Goal: Information Seeking & Learning: Learn about a topic

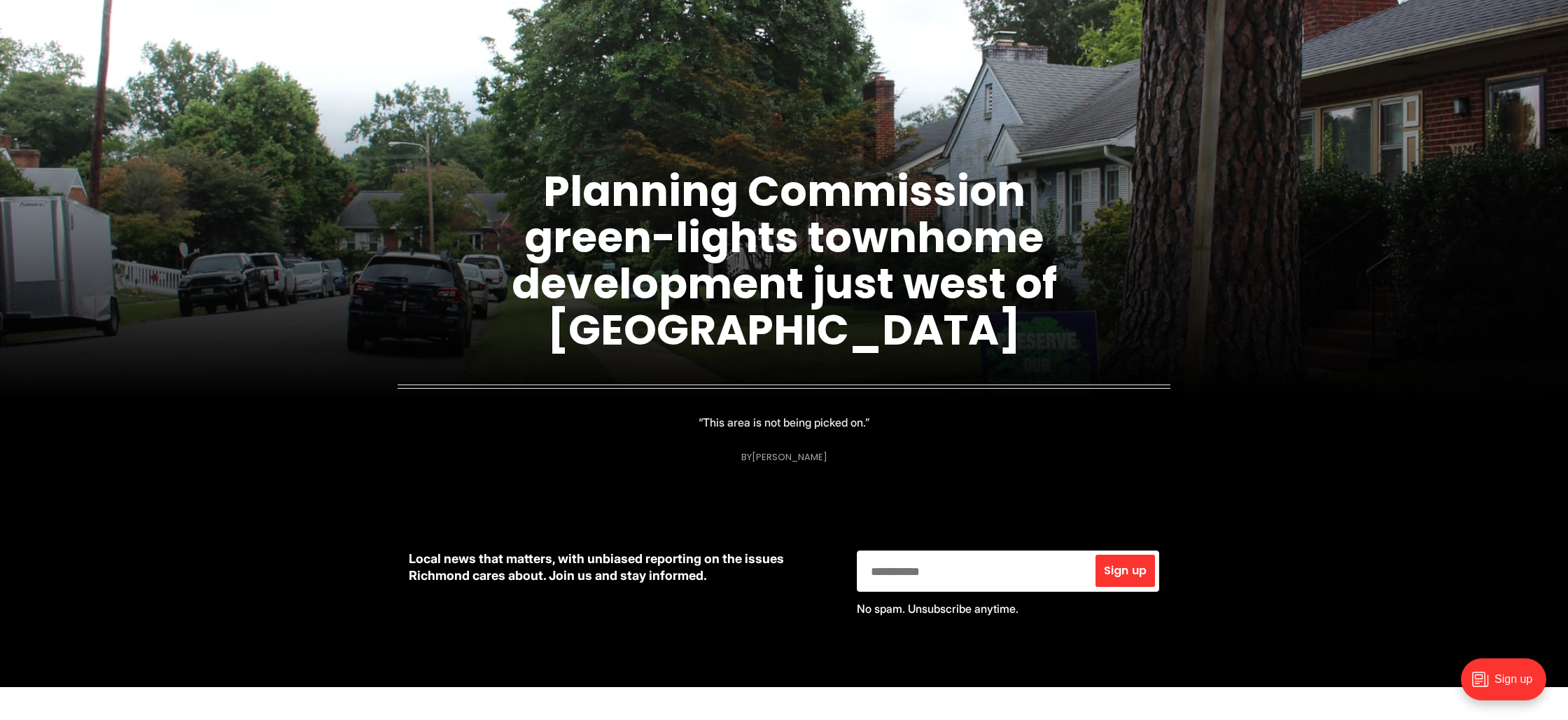
scroll to position [144, 0]
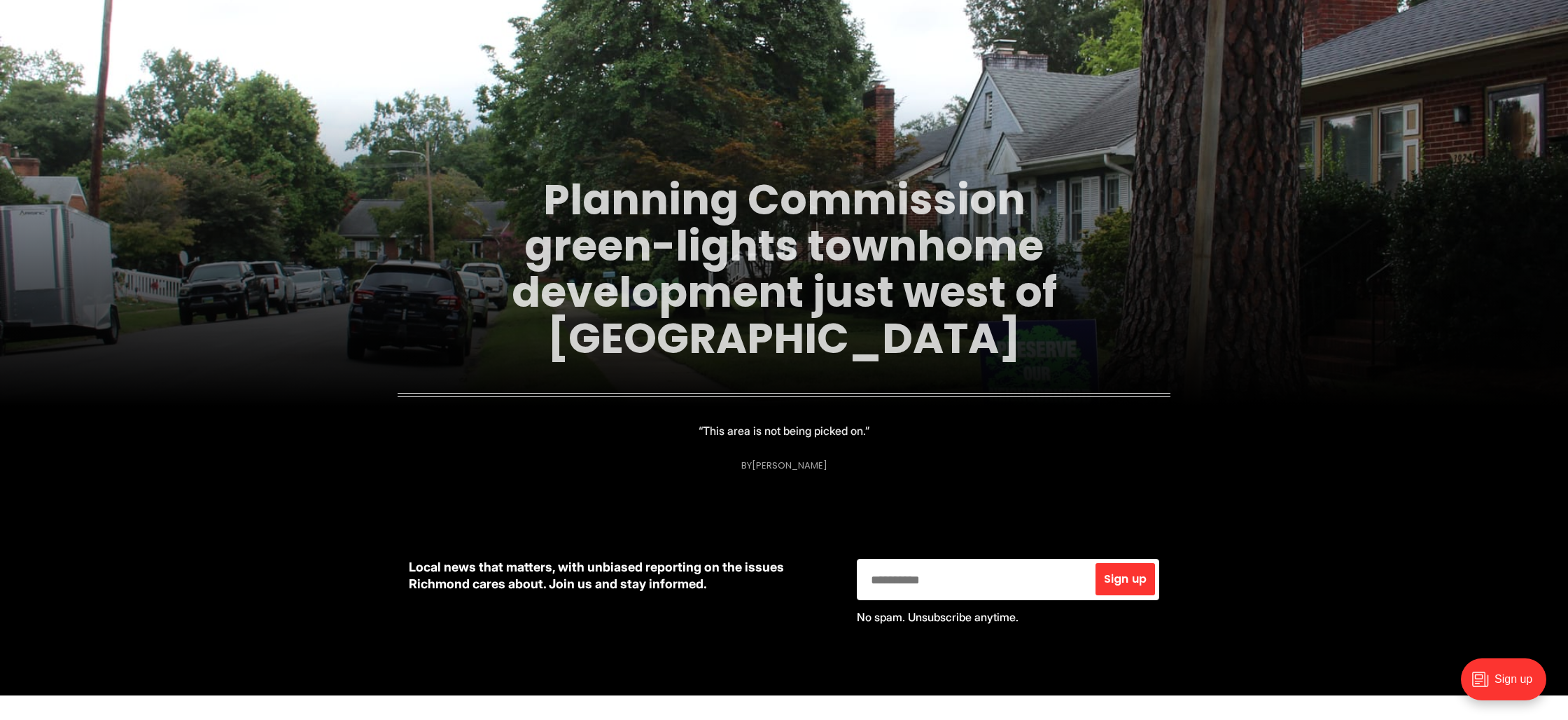
click at [819, 270] on link "Planning Commission green-lights townhome development just west of [GEOGRAPHIC_…" at bounding box center [784, 269] width 545 height 197
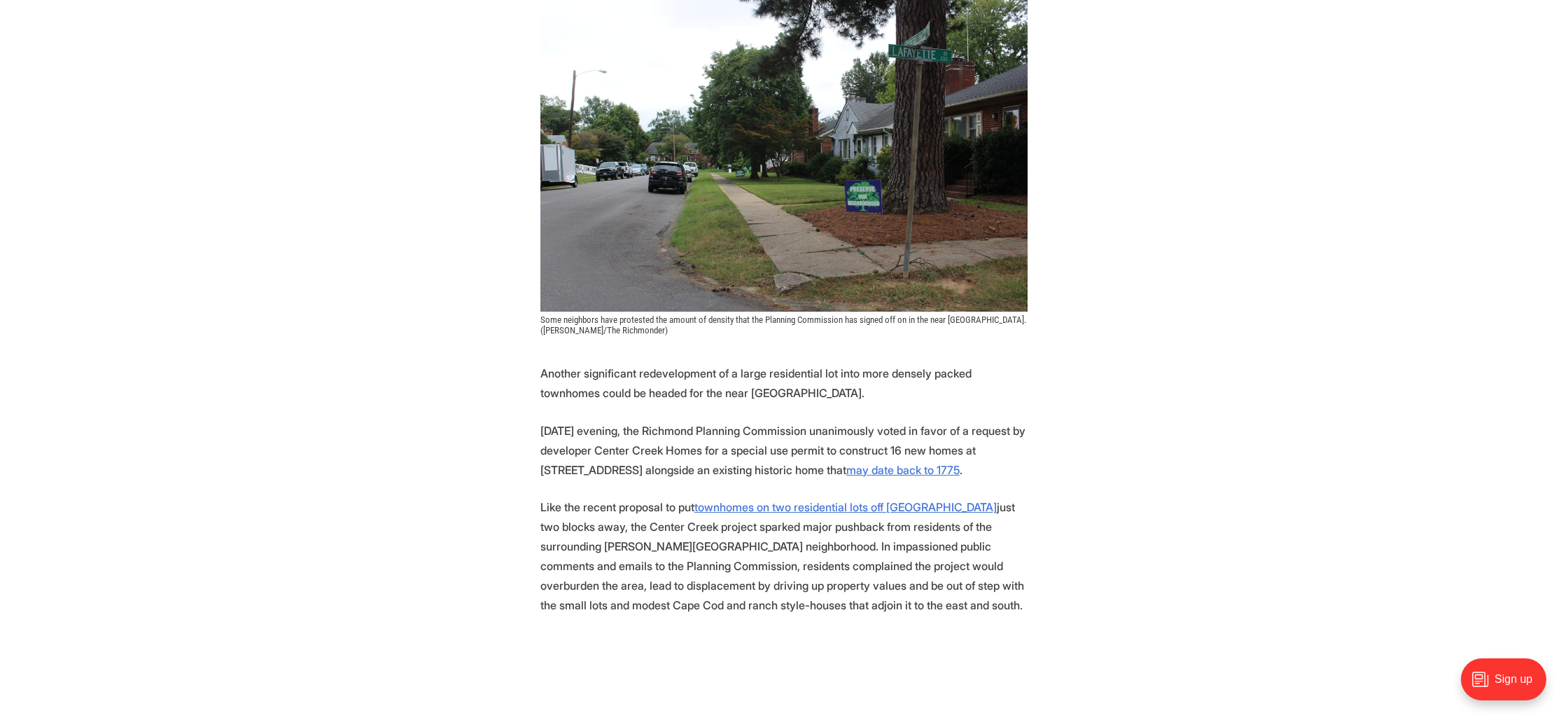
scroll to position [394, 0]
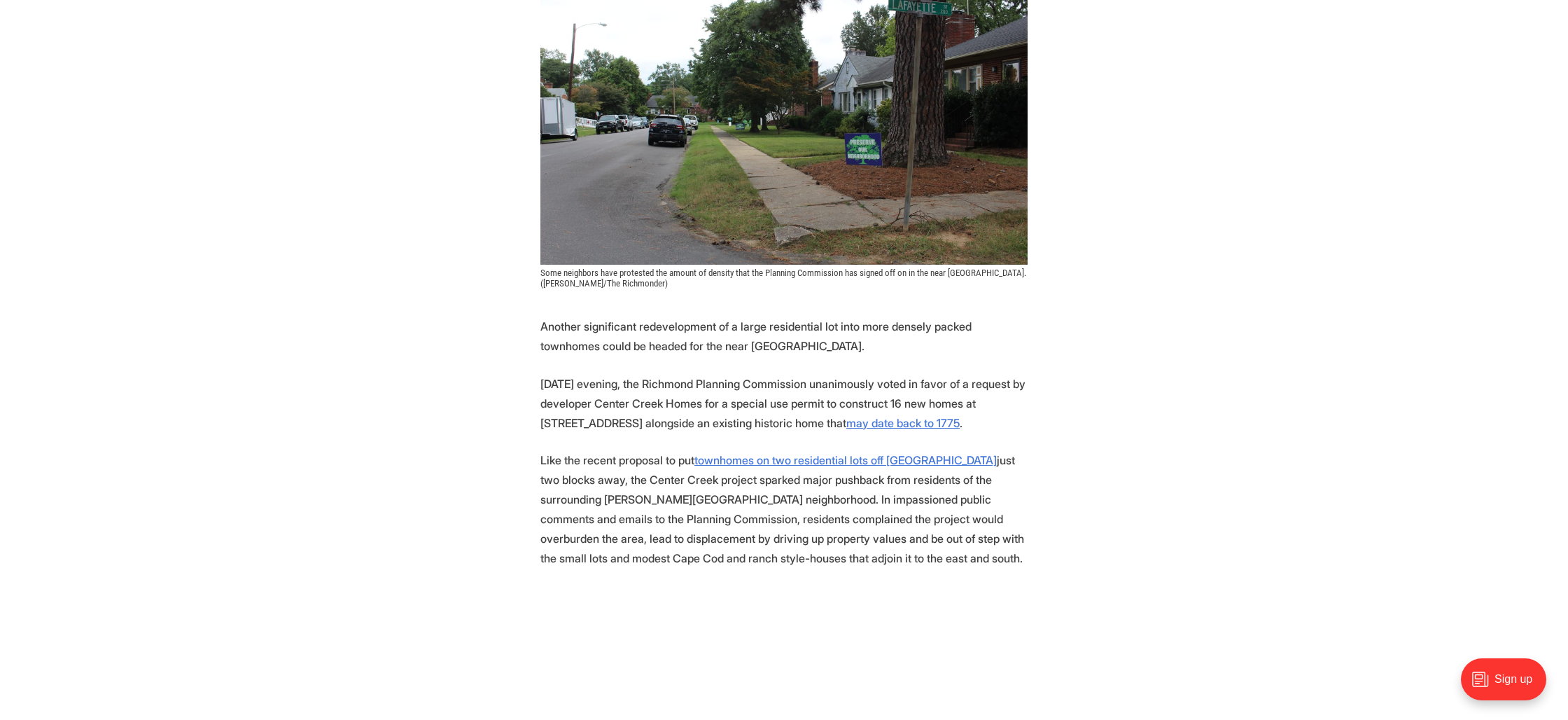
click at [648, 346] on p "Another significant redevelopment of a large residential lot into more densely …" at bounding box center [784, 336] width 487 height 39
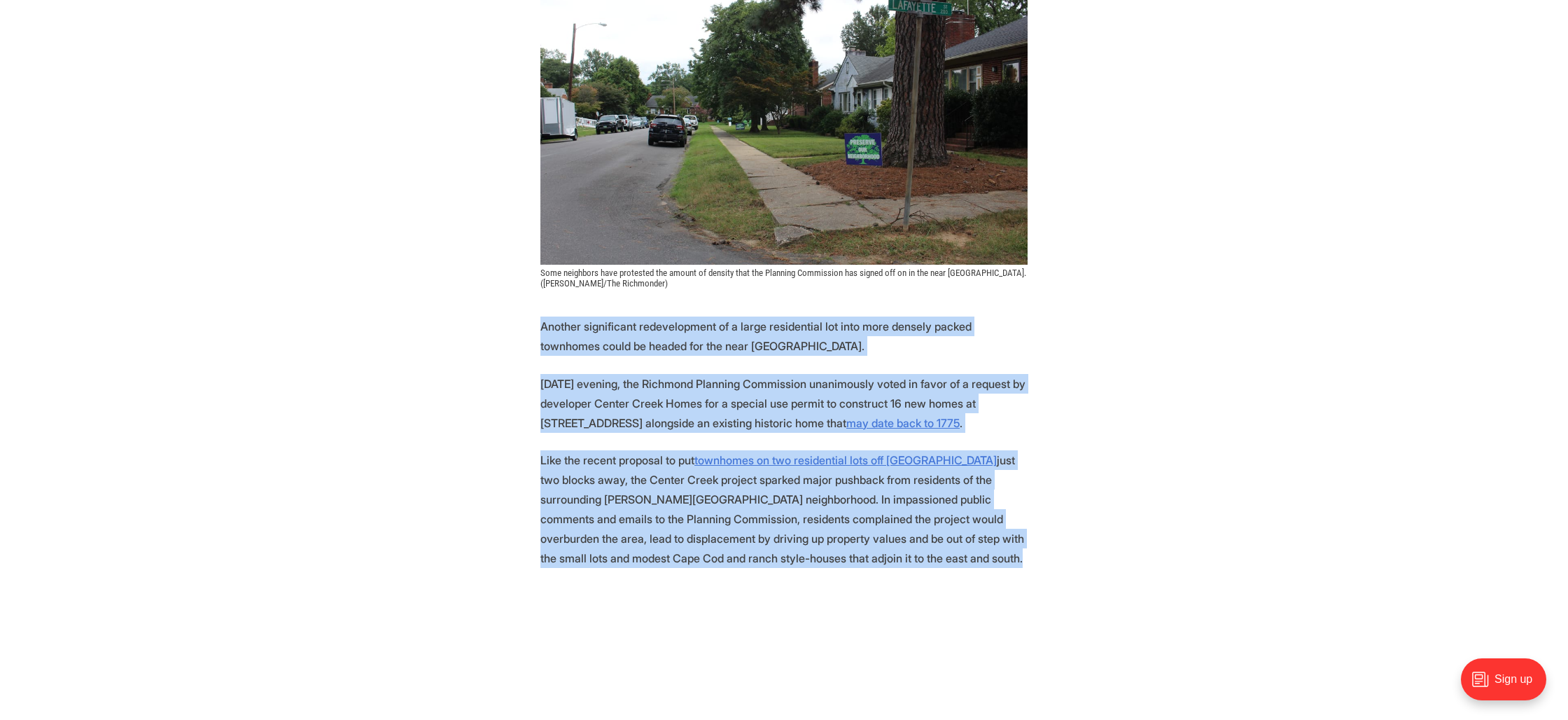
drag, startPoint x: 648, startPoint y: 346, endPoint x: 636, endPoint y: 443, distance: 97.7
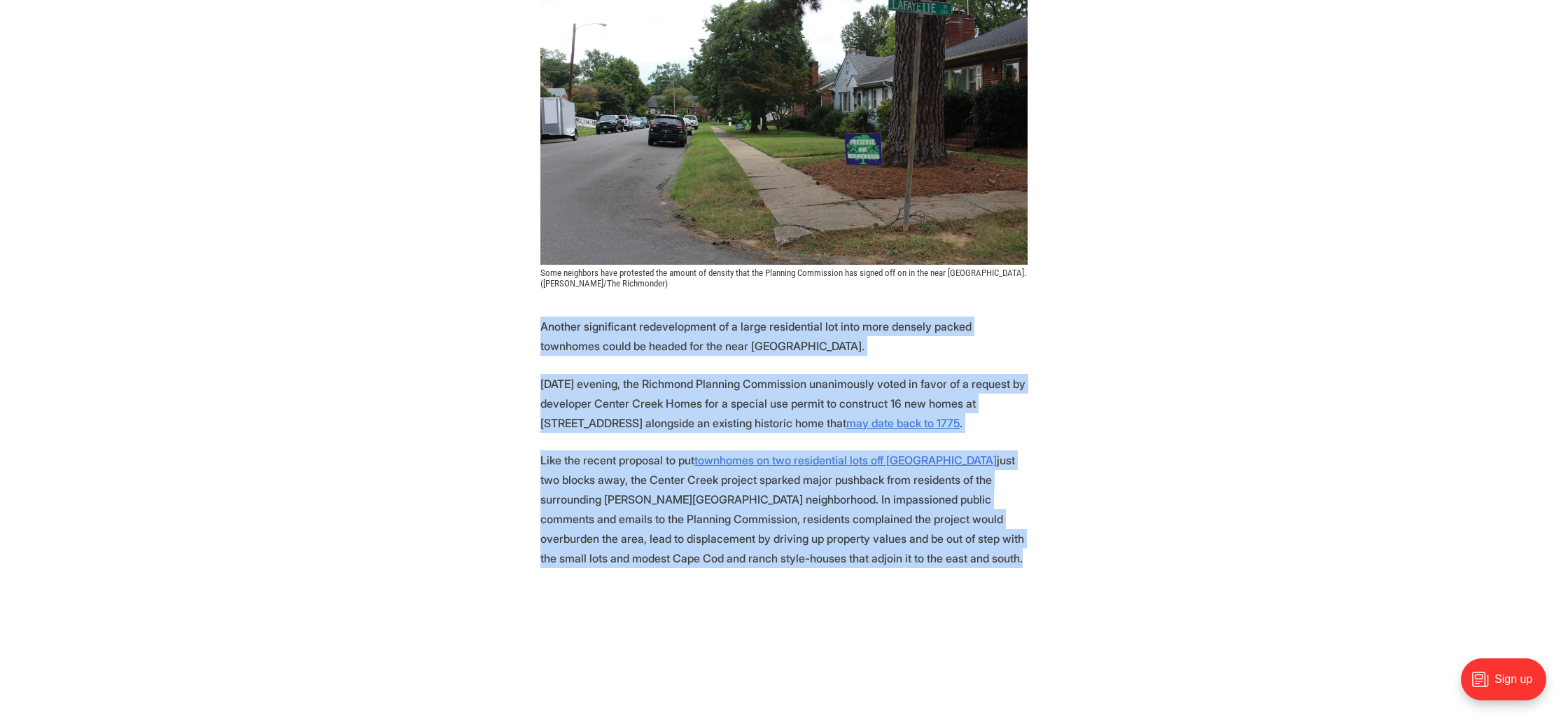
drag, startPoint x: 636, startPoint y: 443, endPoint x: 625, endPoint y: 335, distance: 108.6
click at [625, 335] on p "Another significant redevelopment of a large residential lot into more densely …" at bounding box center [784, 336] width 487 height 39
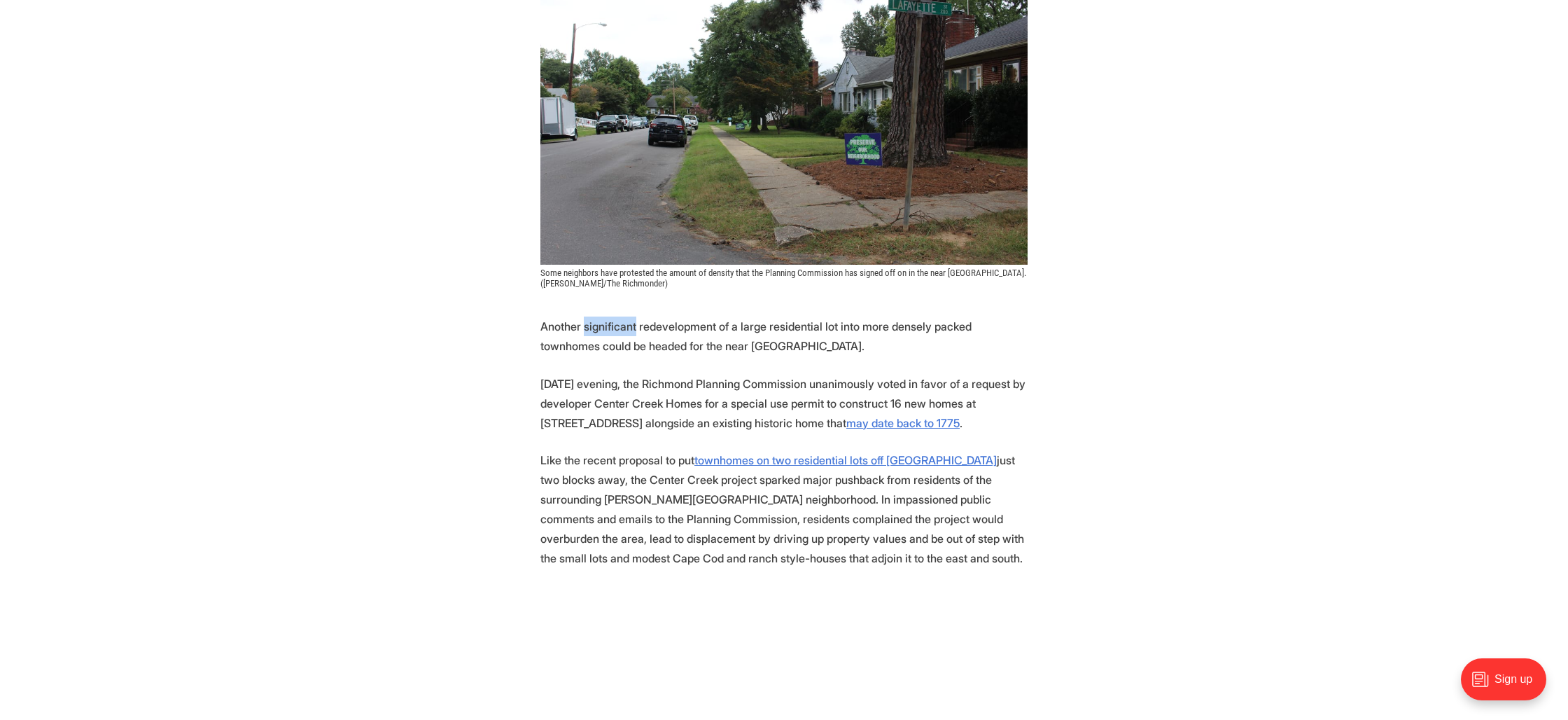
click at [625, 335] on p "Another significant redevelopment of a large residential lot into more densely …" at bounding box center [784, 336] width 487 height 39
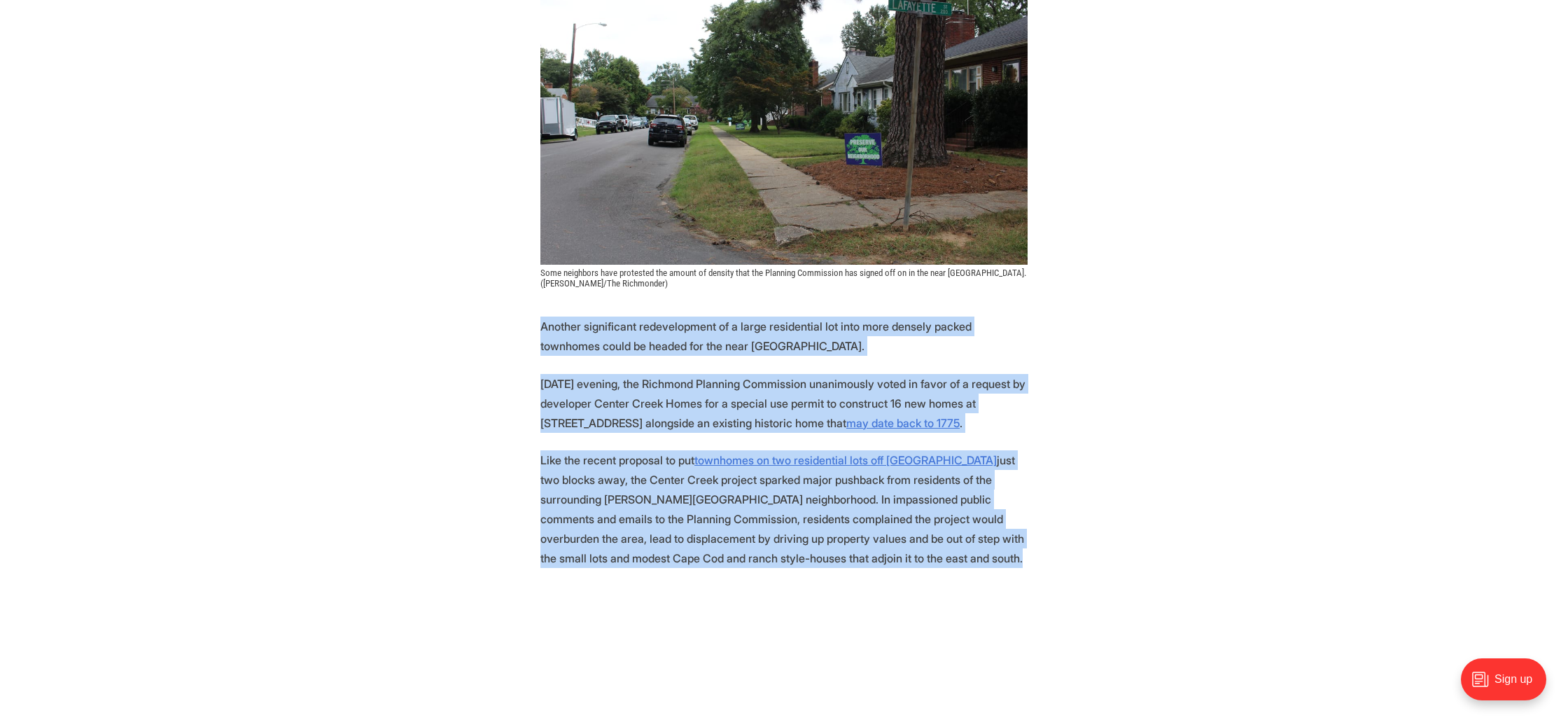
drag, startPoint x: 625, startPoint y: 335, endPoint x: 652, endPoint y: 460, distance: 127.9
click at [656, 459] on p "Like the recent proposal to put townhomes on two residential lots off [GEOGRAPH…" at bounding box center [784, 509] width 487 height 117
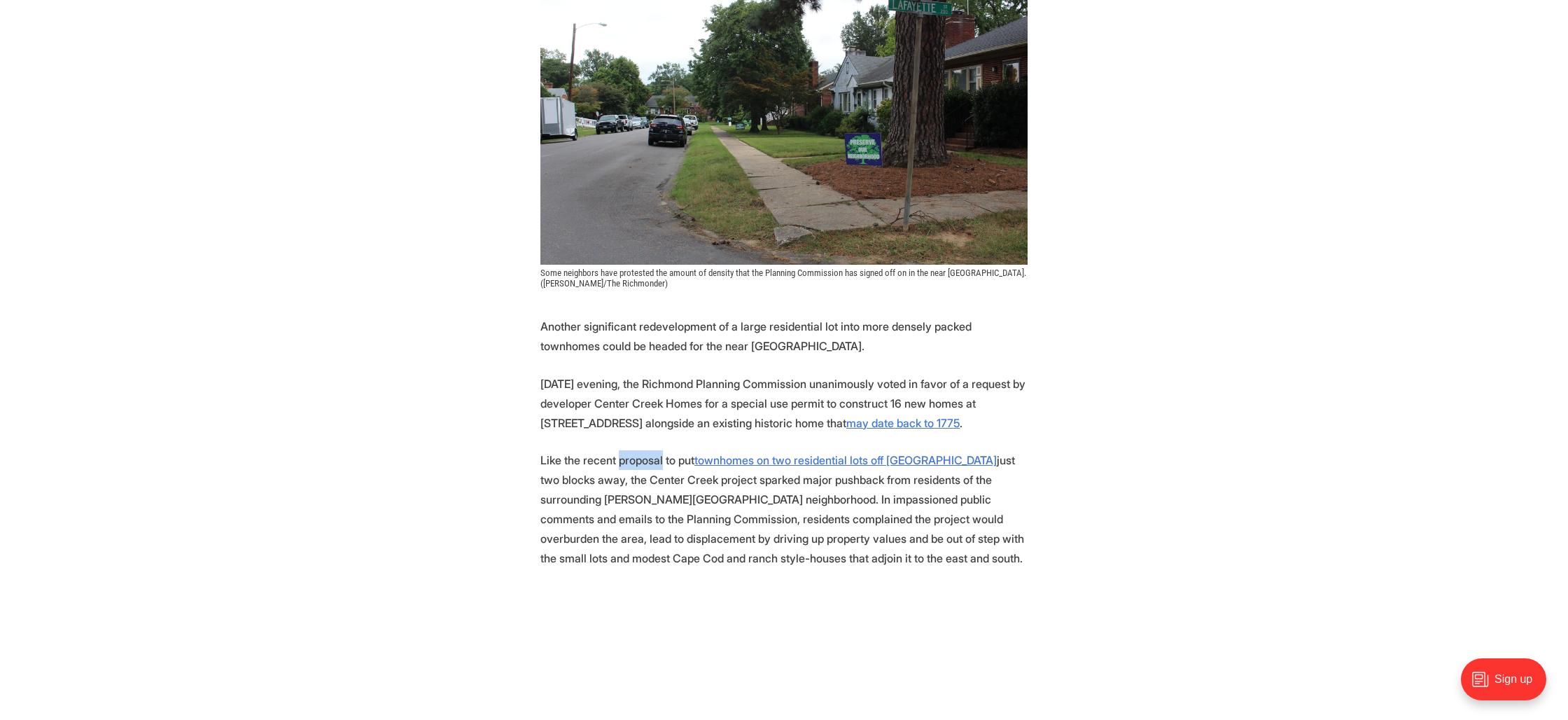
click at [656, 459] on p "Like the recent proposal to put townhomes on two residential lots off [GEOGRAPH…" at bounding box center [784, 509] width 487 height 117
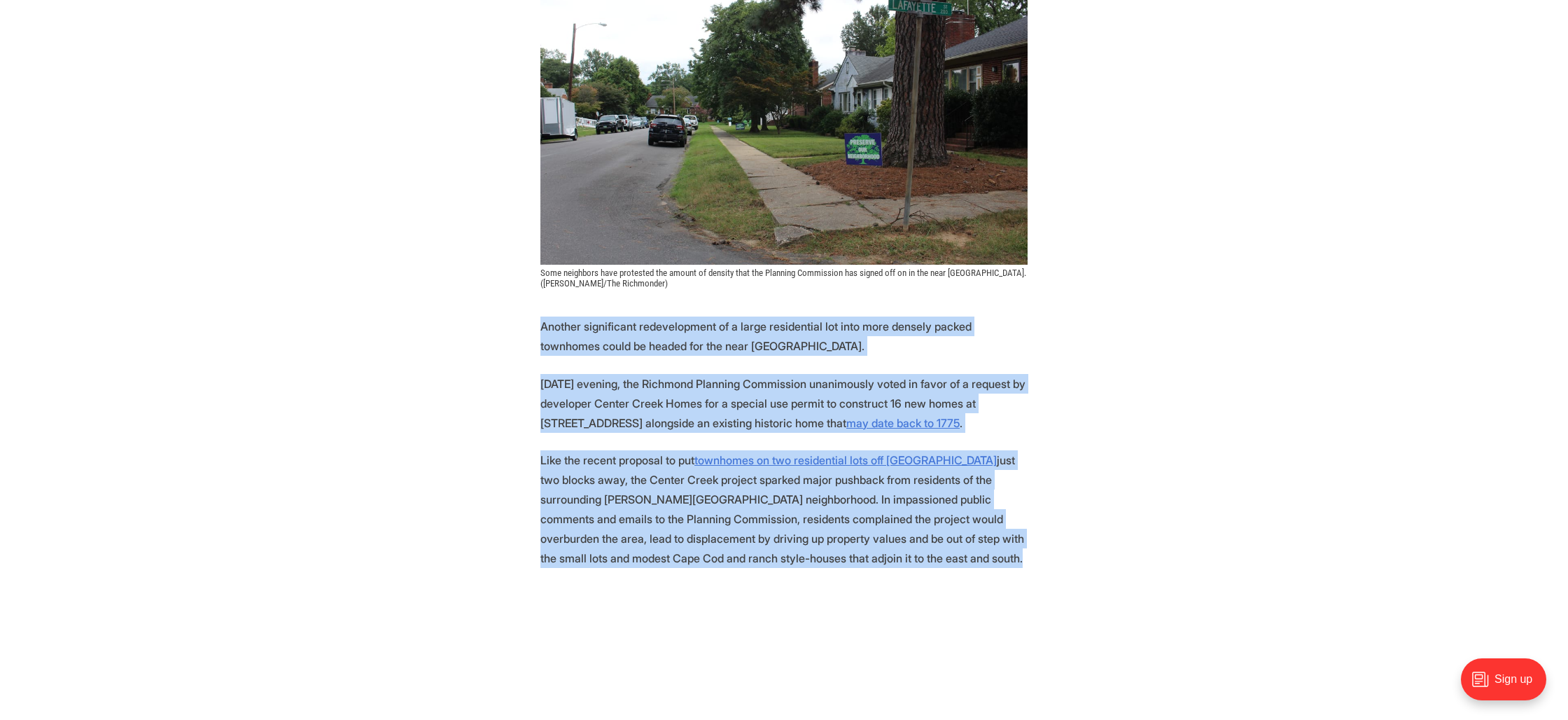
drag, startPoint x: 656, startPoint y: 459, endPoint x: 607, endPoint y: 347, distance: 122.2
click at [607, 347] on p "Another significant redevelopment of a large residential lot into more densely …" at bounding box center [784, 336] width 487 height 39
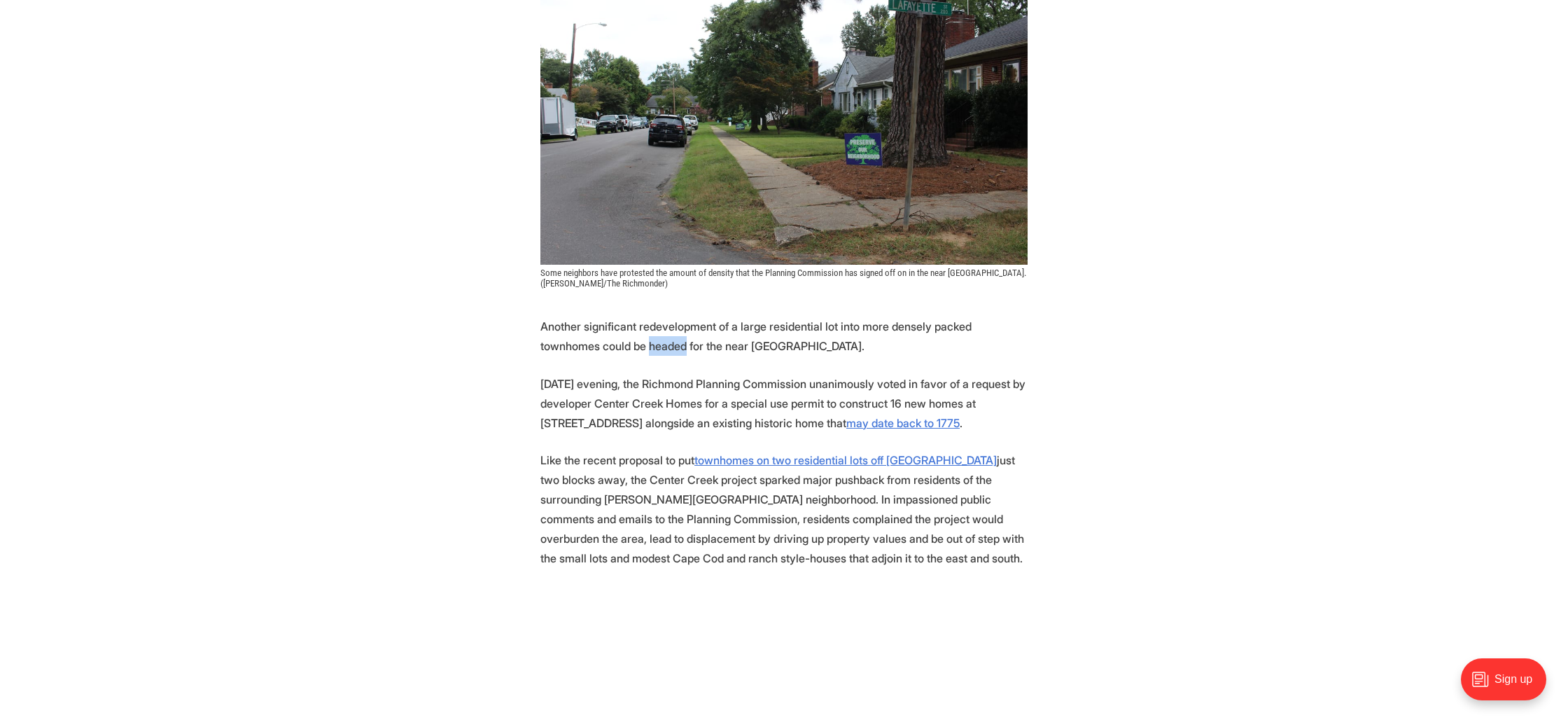
click at [607, 347] on p "Another significant redevelopment of a large residential lot into more densely …" at bounding box center [784, 336] width 487 height 39
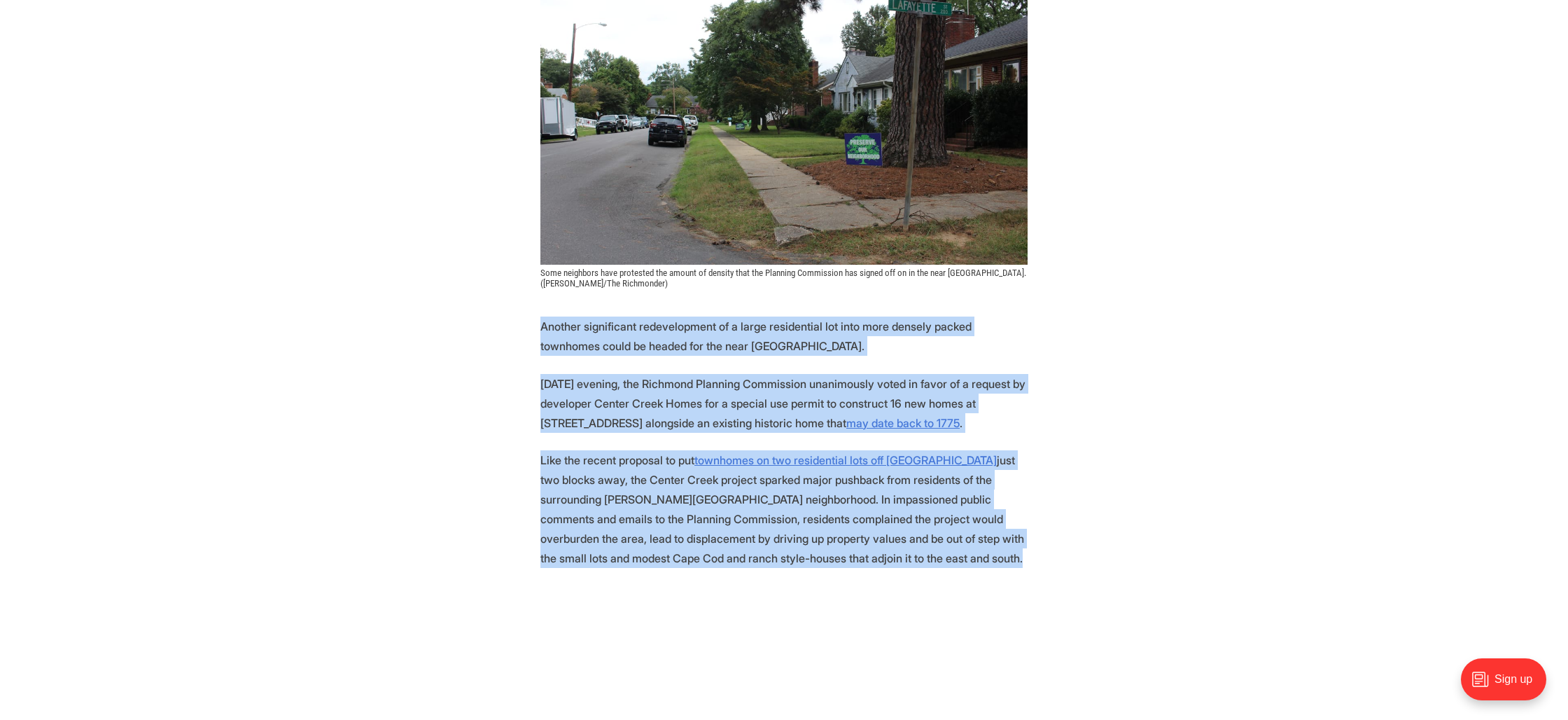
drag, startPoint x: 607, startPoint y: 347, endPoint x: 624, endPoint y: 479, distance: 133.1
click at [624, 479] on p "Like the recent proposal to put townhomes on two residential lots off [GEOGRAPH…" at bounding box center [784, 509] width 487 height 117
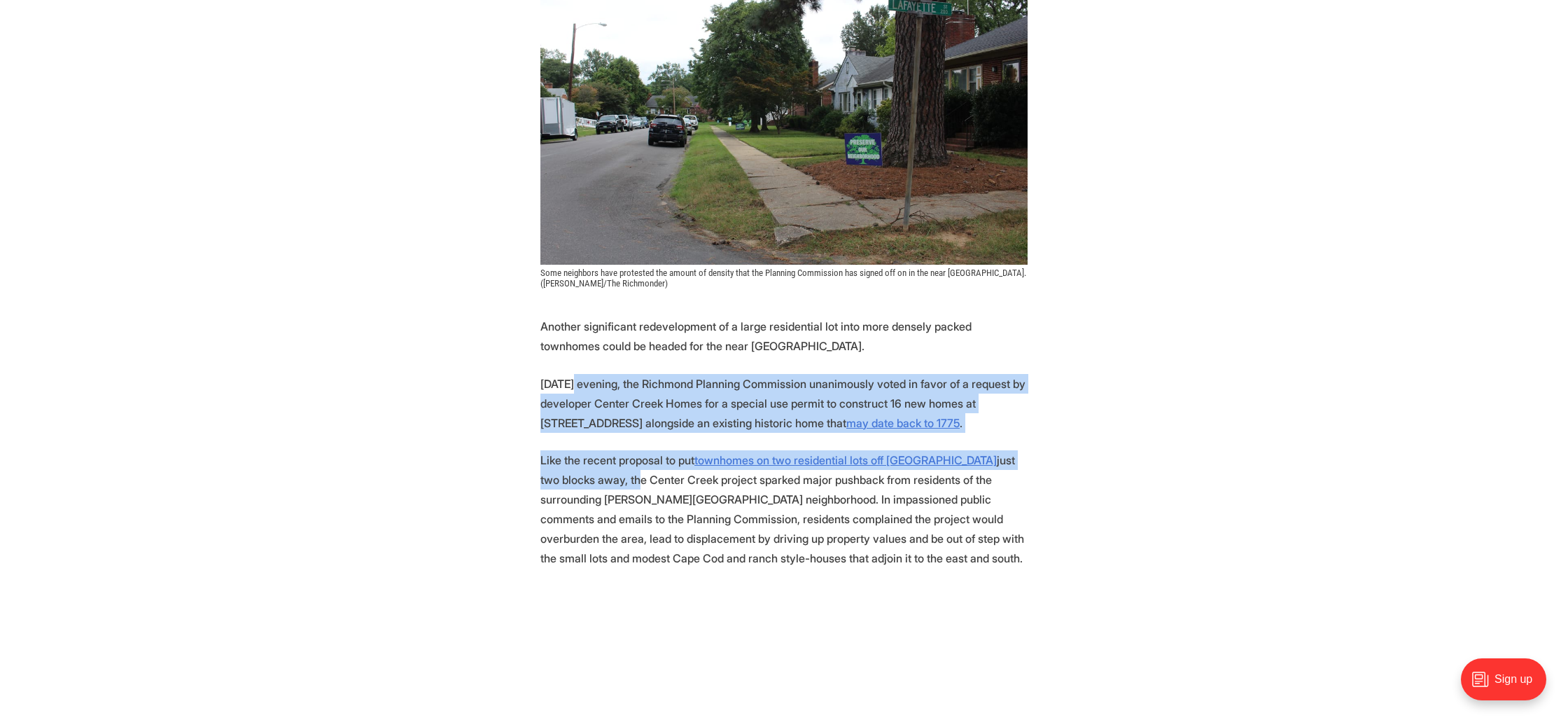
drag, startPoint x: 610, startPoint y: 481, endPoint x: 579, endPoint y: 374, distance: 111.4
click at [579, 374] on p "[DATE] evening, the Richmond Planning Commission unanimously voted in favor of …" at bounding box center [784, 403] width 487 height 59
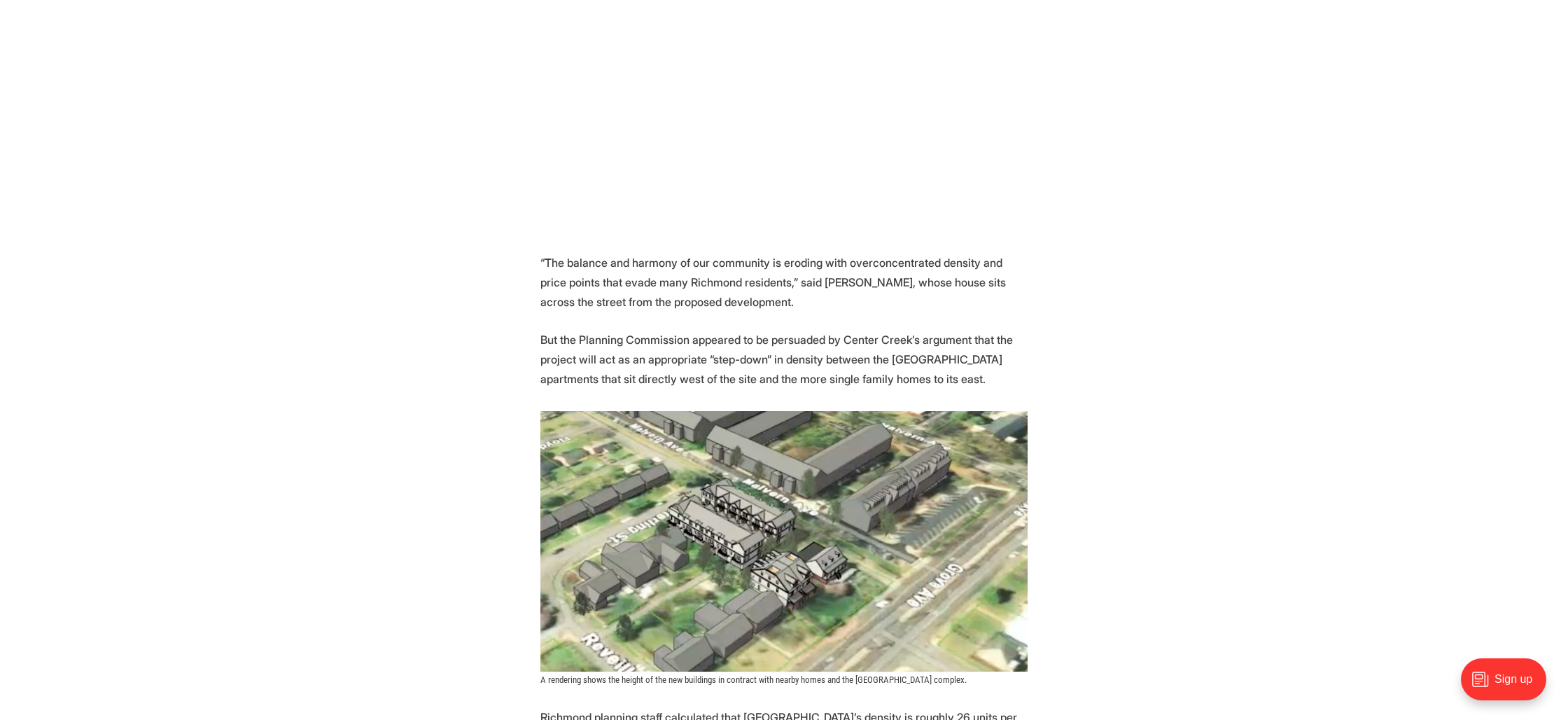
scroll to position [1046, 0]
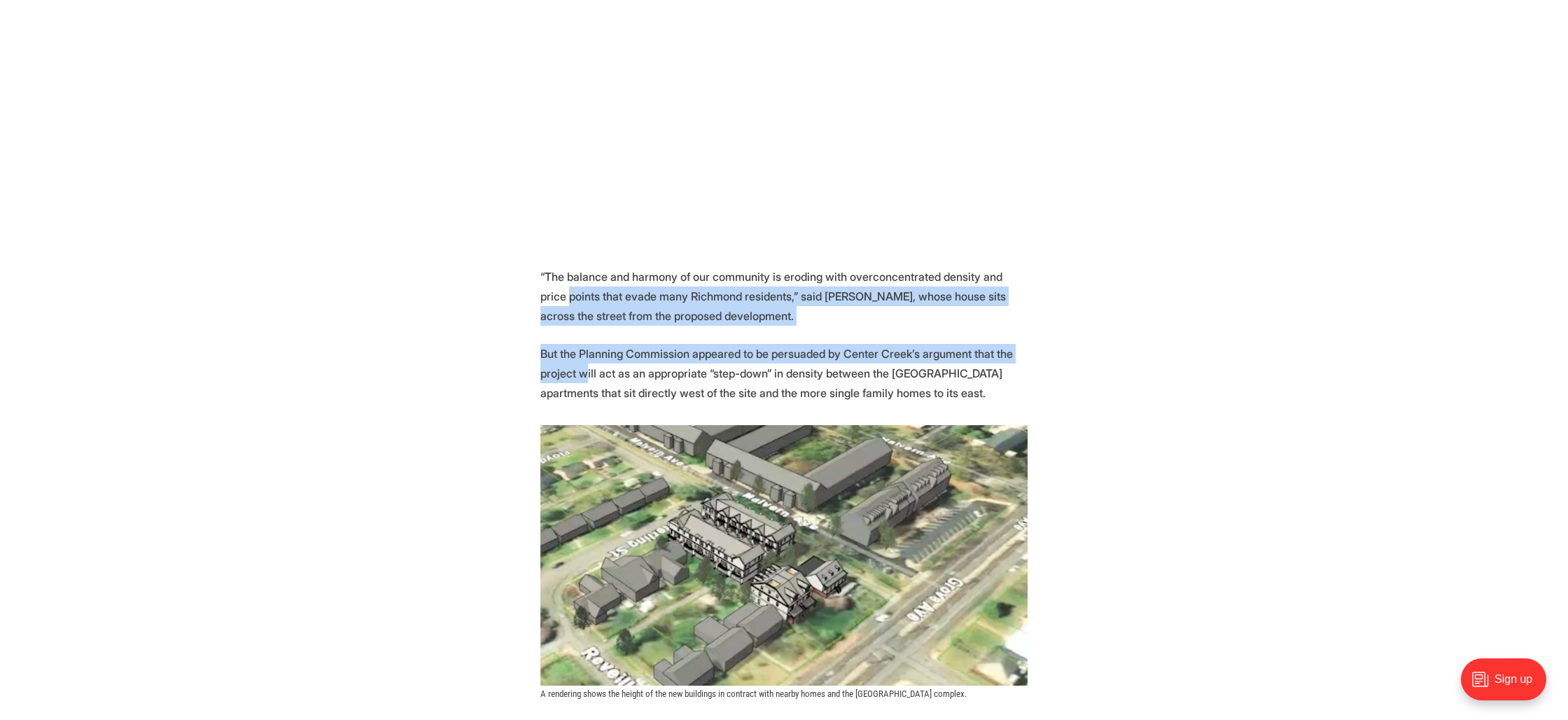
drag, startPoint x: 582, startPoint y: 370, endPoint x: 507, endPoint y: 290, distance: 109.7
drag, startPoint x: 507, startPoint y: 289, endPoint x: 502, endPoint y: 387, distance: 98.1
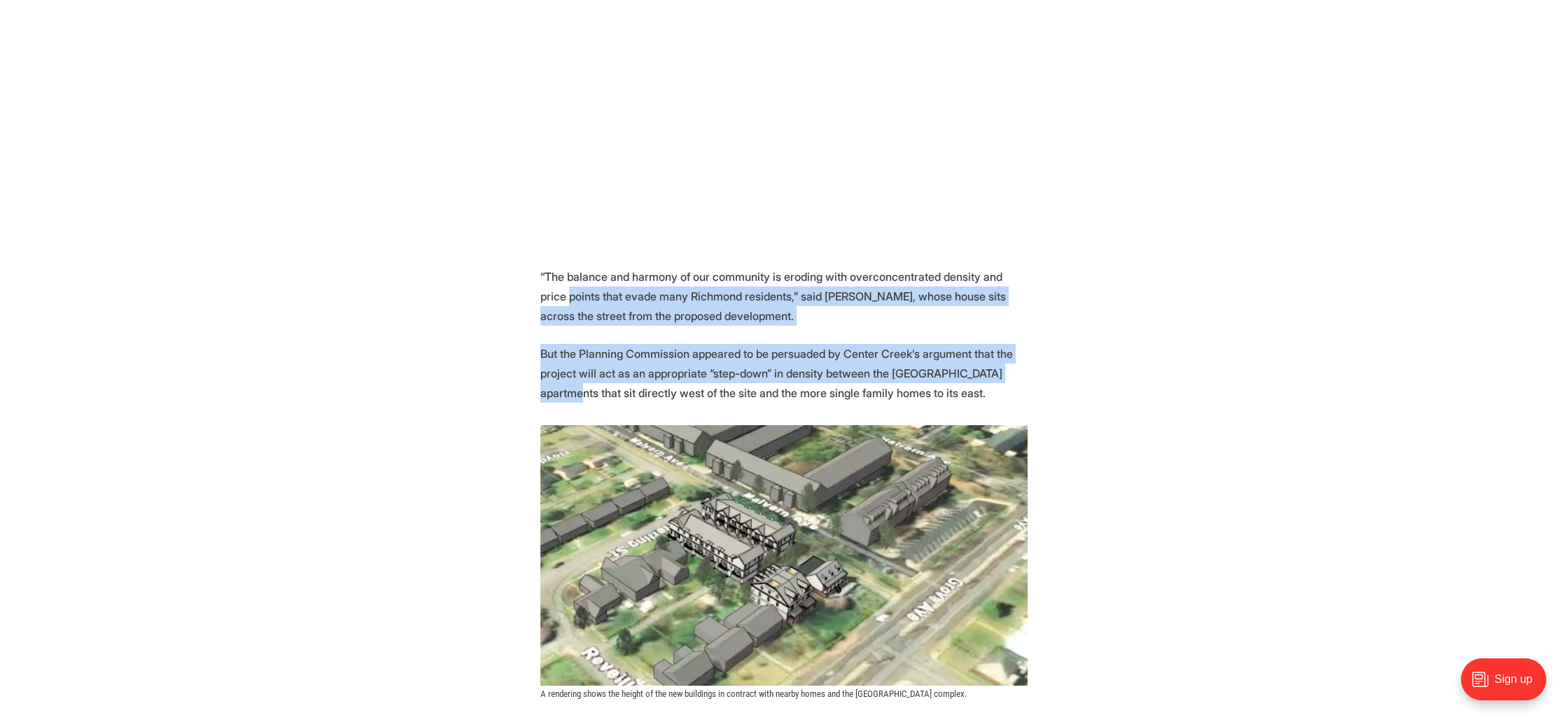
drag, startPoint x: 501, startPoint y: 384, endPoint x: 494, endPoint y: 305, distance: 79.3
drag, startPoint x: 494, startPoint y: 303, endPoint x: 502, endPoint y: 390, distance: 87.4
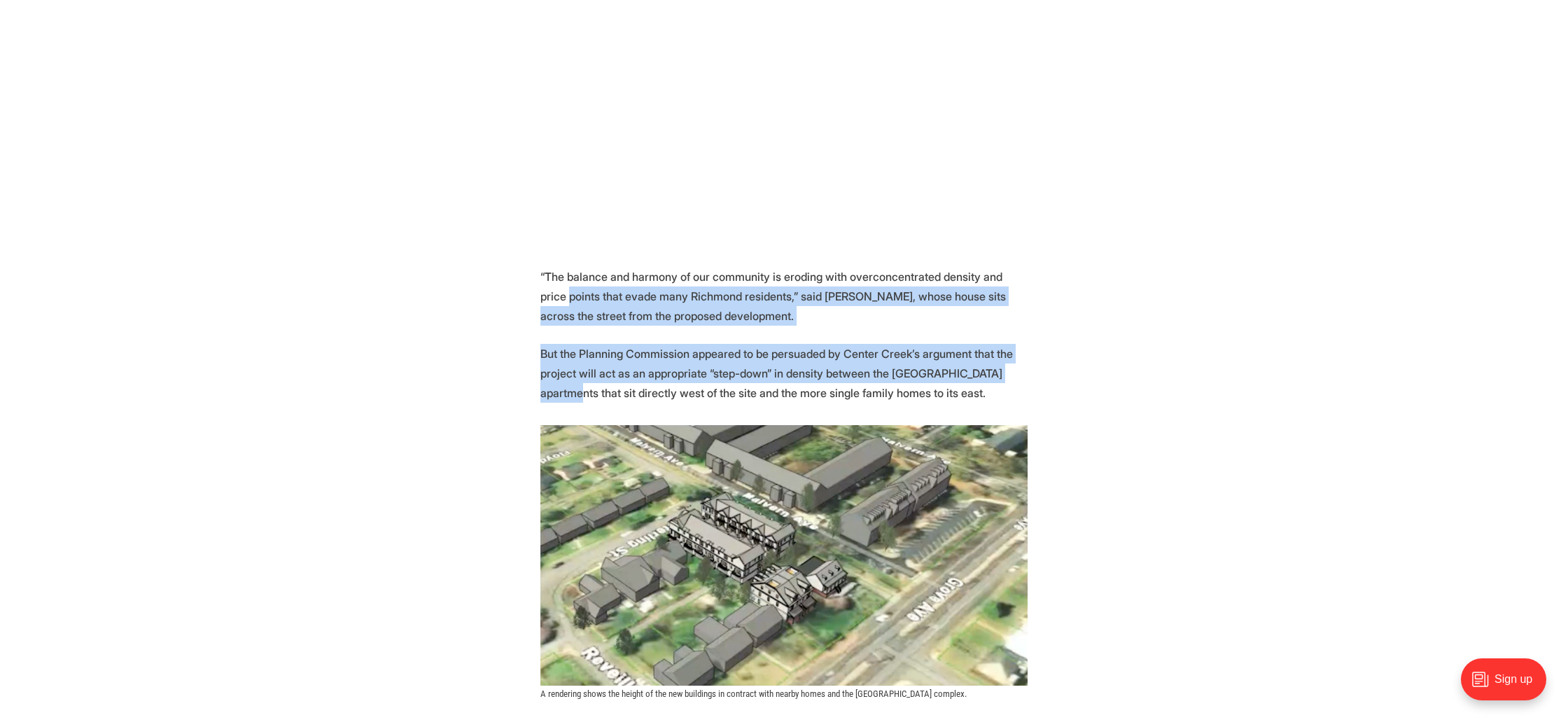
drag, startPoint x: 502, startPoint y: 390, endPoint x: 511, endPoint y: 314, distance: 76.5
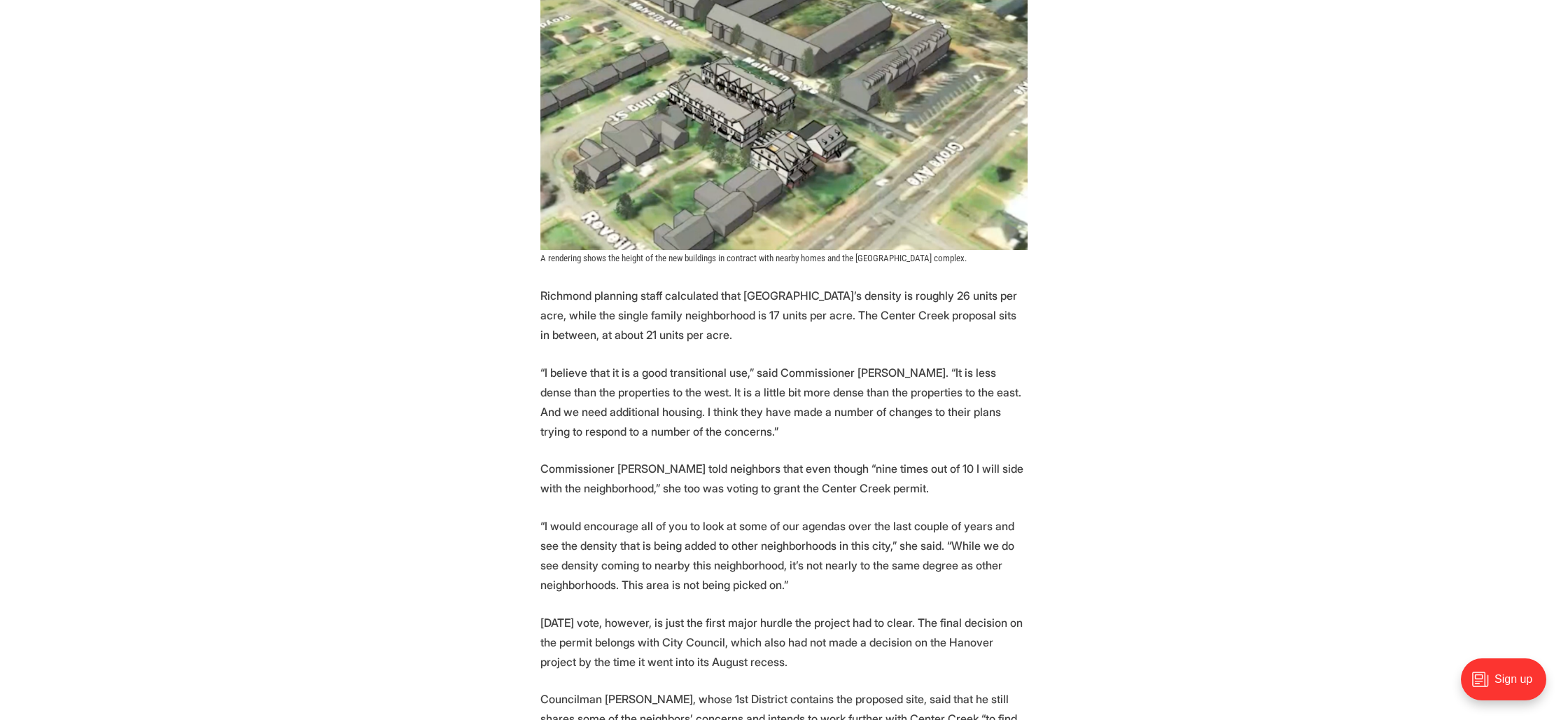
scroll to position [1485, 0]
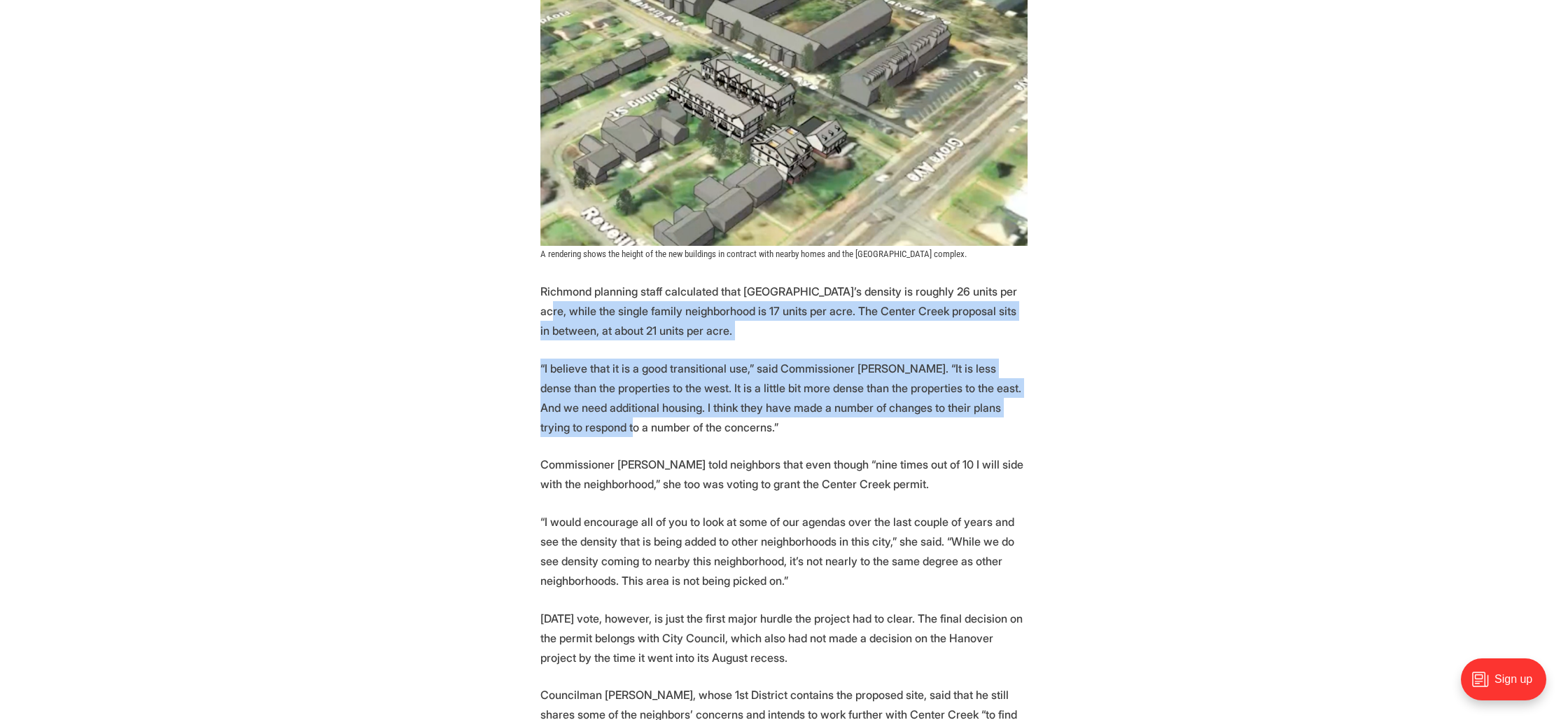
drag, startPoint x: 512, startPoint y: 315, endPoint x: 502, endPoint y: 420, distance: 105.5
drag, startPoint x: 502, startPoint y: 420, endPoint x: 515, endPoint y: 316, distance: 104.8
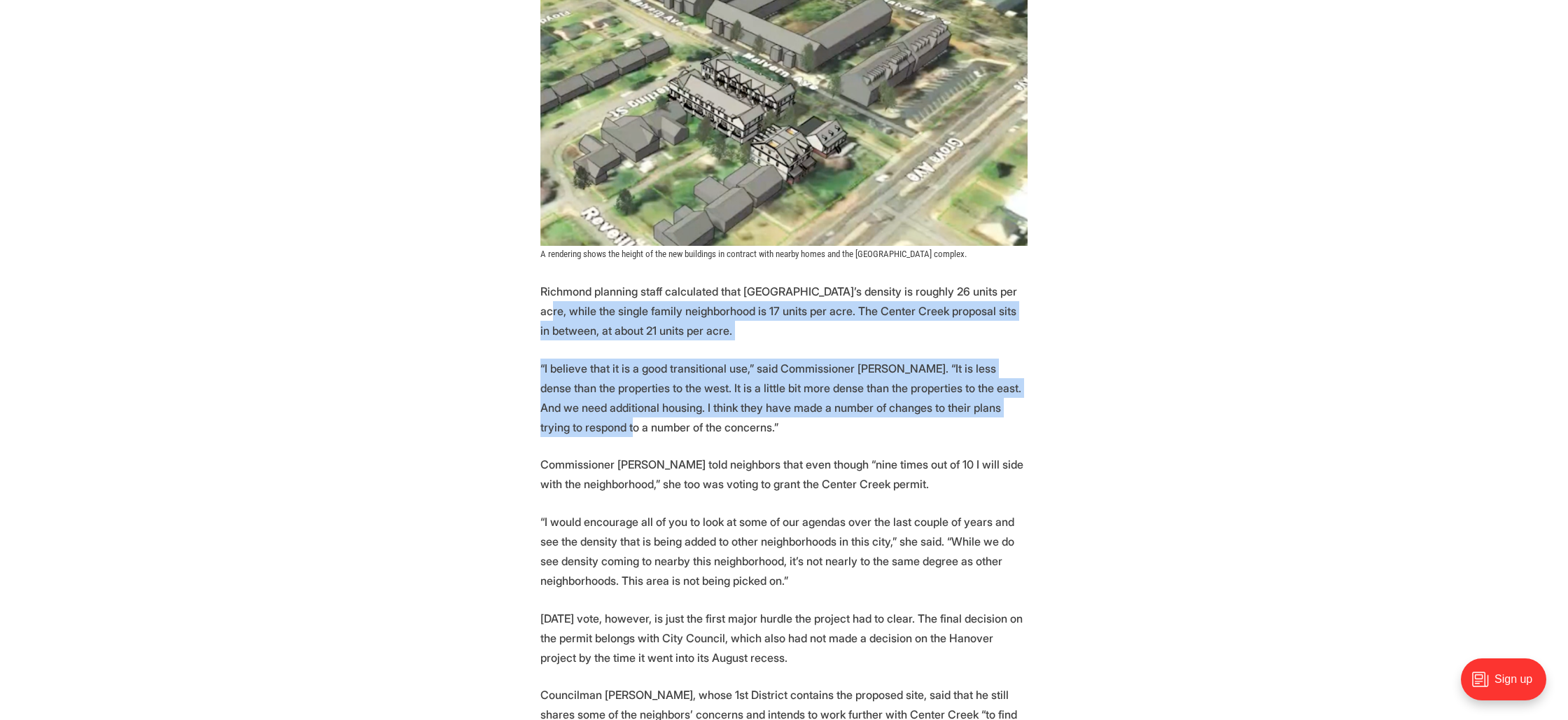
drag, startPoint x: 515, startPoint y: 316, endPoint x: 513, endPoint y: 420, distance: 104.0
drag, startPoint x: 511, startPoint y: 419, endPoint x: 503, endPoint y: 318, distance: 101.3
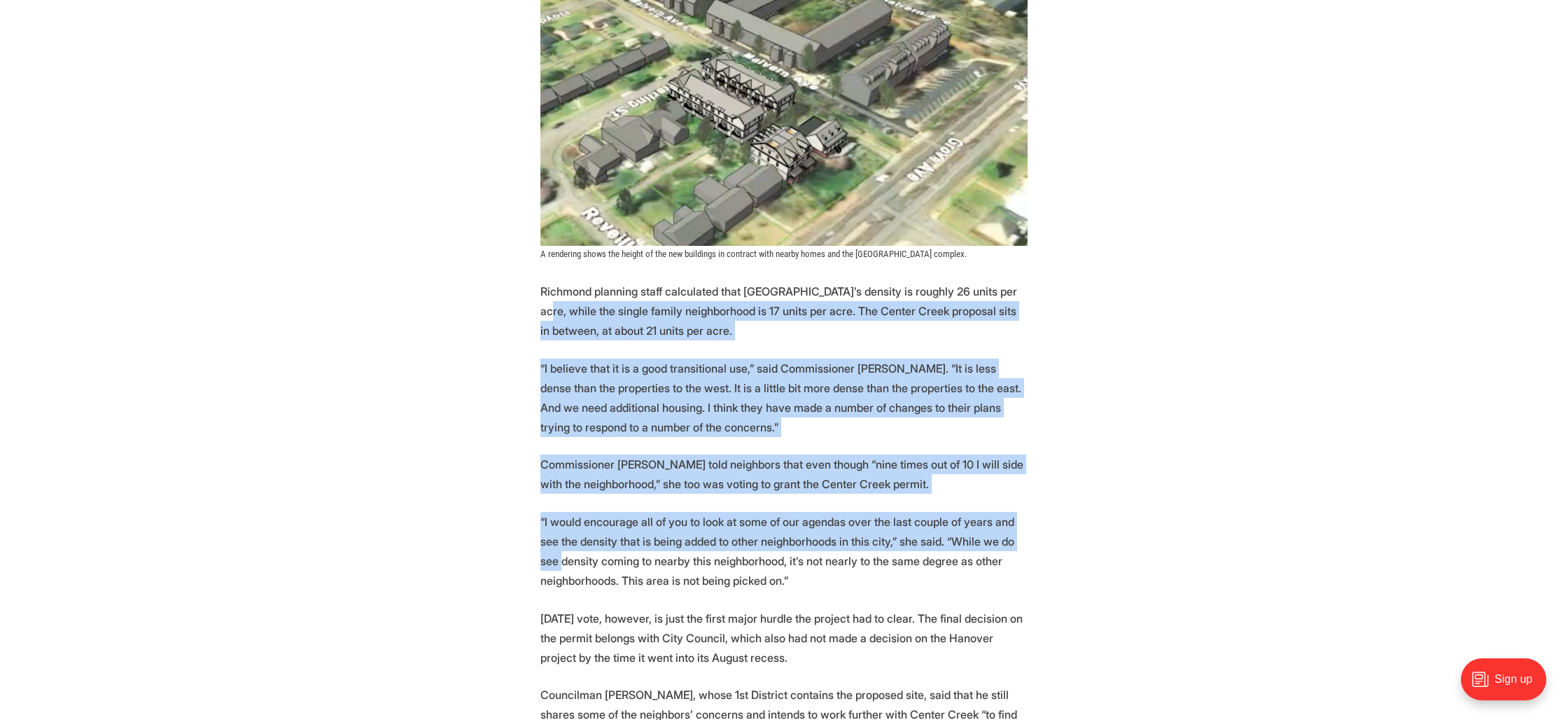
drag, startPoint x: 515, startPoint y: 318, endPoint x: 498, endPoint y: 572, distance: 254.6
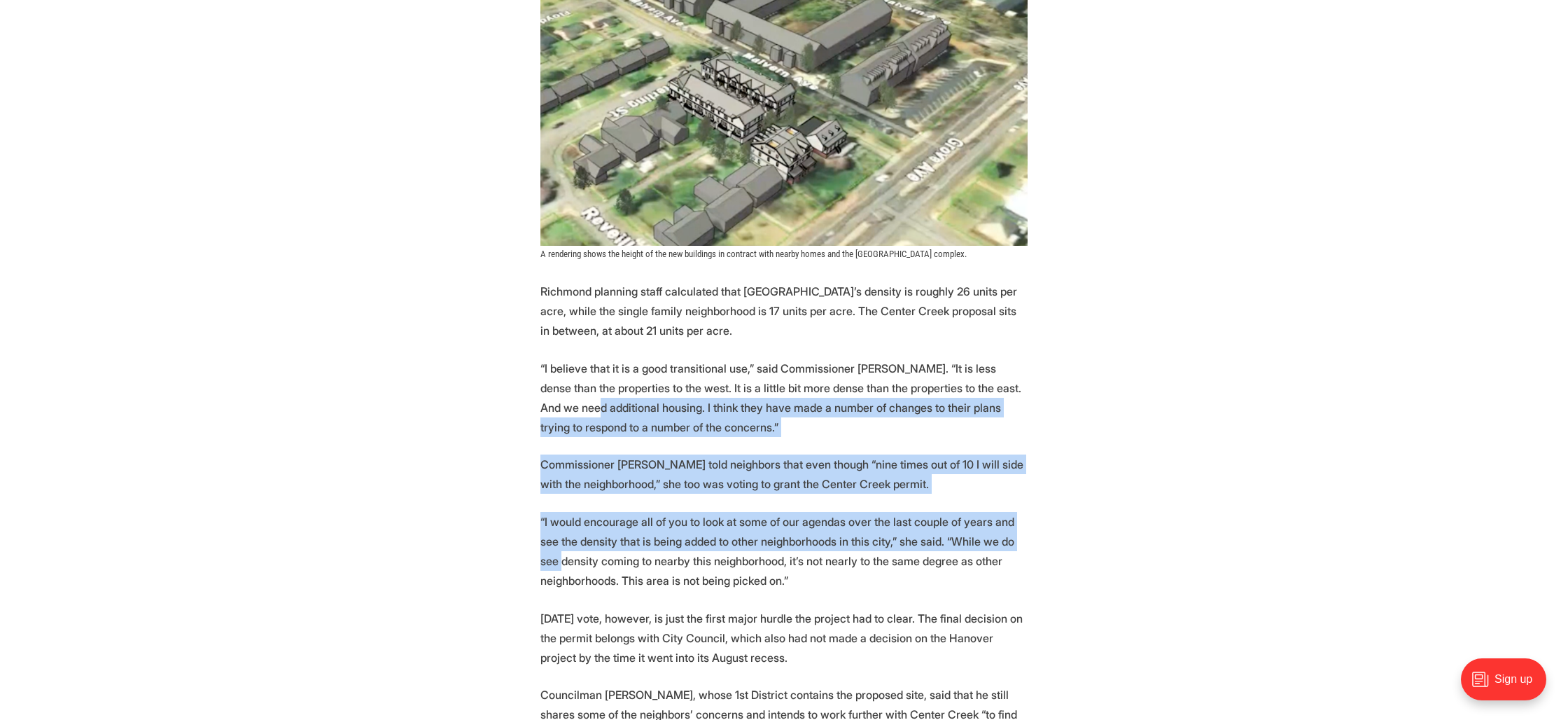
drag, startPoint x: 498, startPoint y: 570, endPoint x: 524, endPoint y: 400, distance: 172.0
drag, startPoint x: 524, startPoint y: 381, endPoint x: 520, endPoint y: 566, distance: 185.0
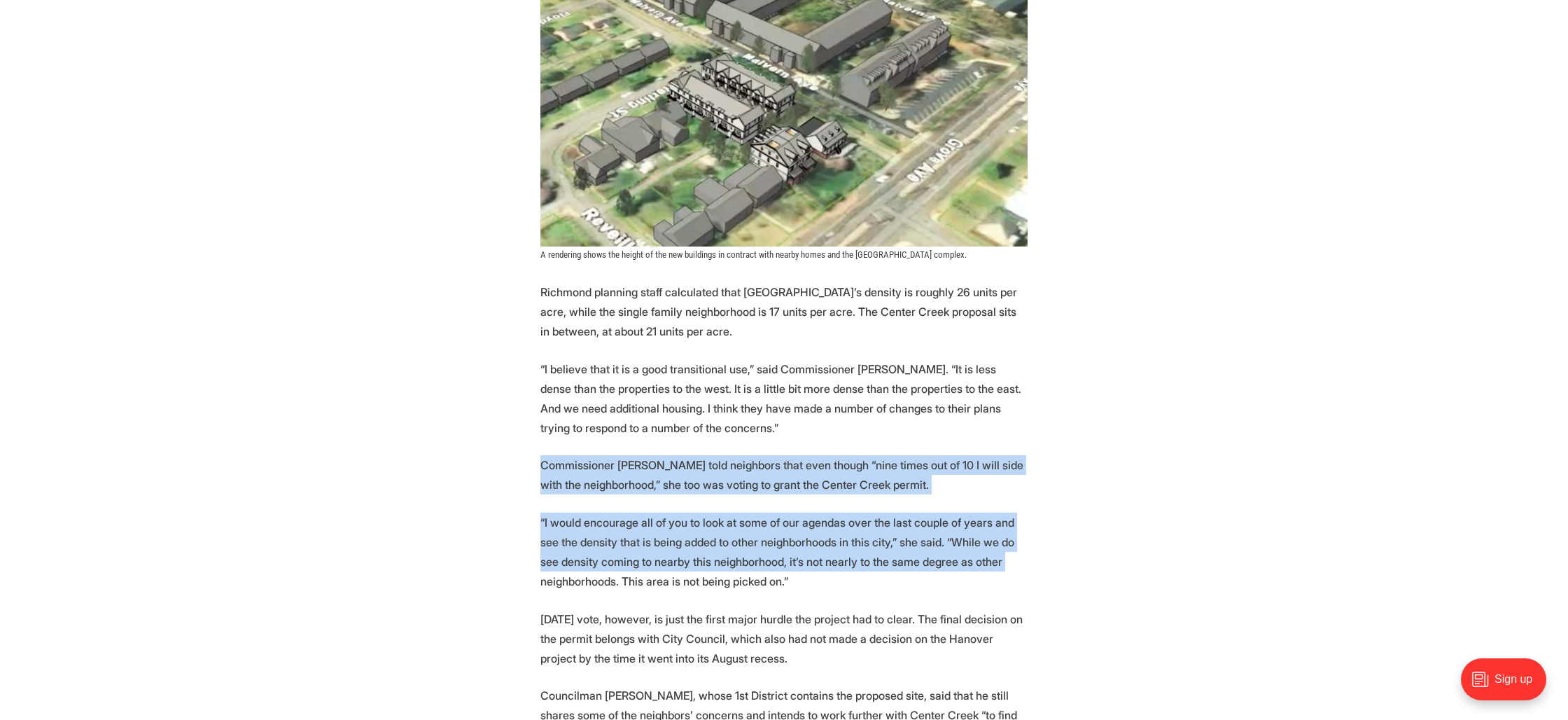
drag, startPoint x: 522, startPoint y: 582, endPoint x: 517, endPoint y: 420, distance: 162.1
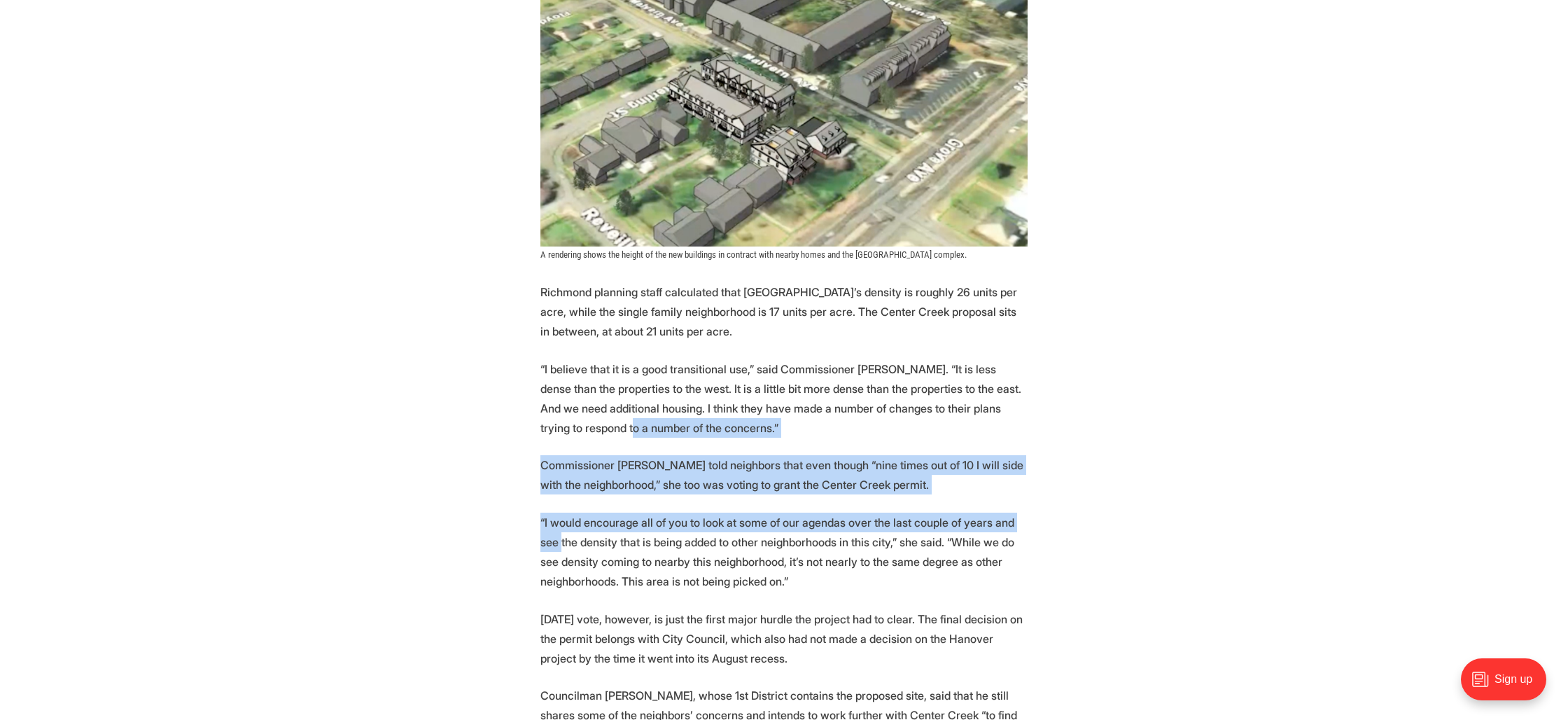
drag, startPoint x: 517, startPoint y: 420, endPoint x: 515, endPoint y: 560, distance: 140.0
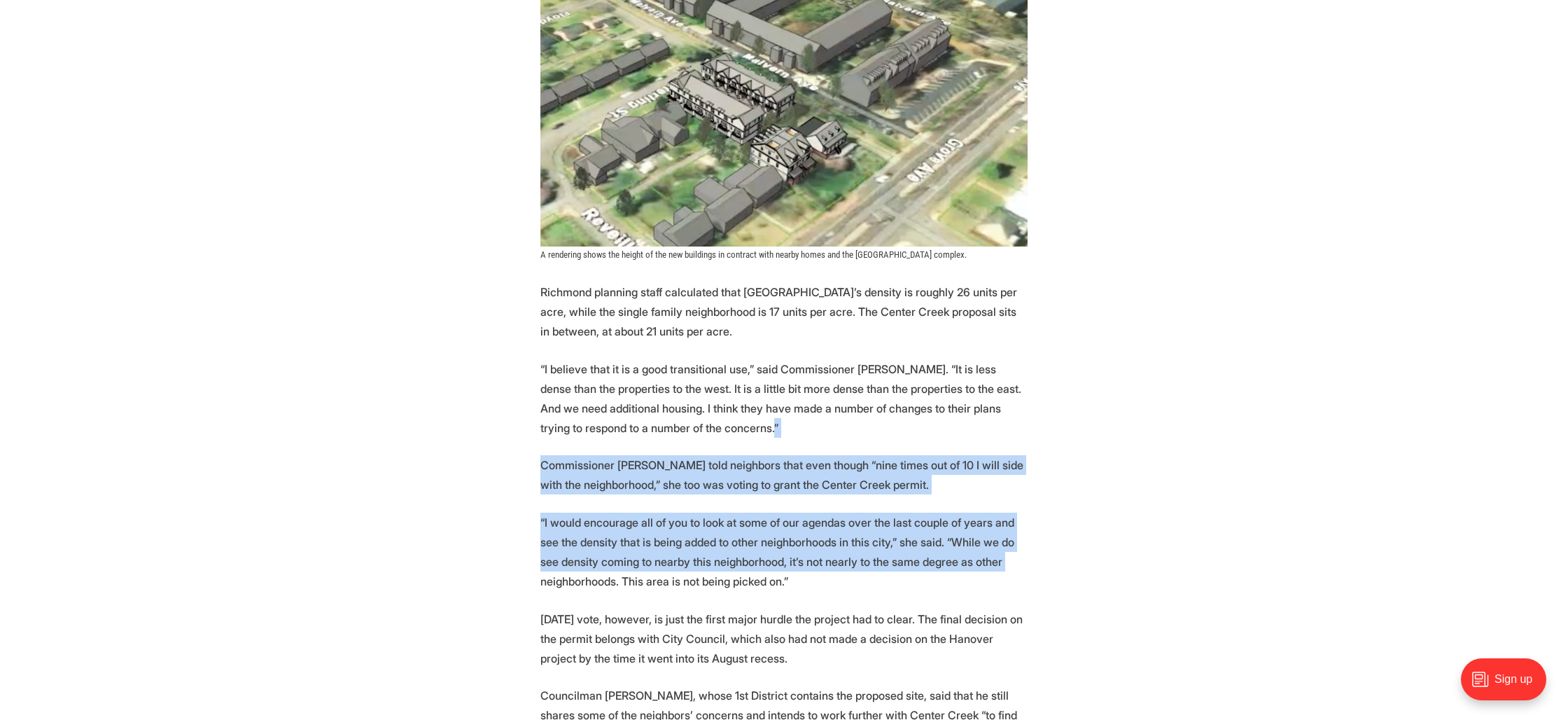
drag, startPoint x: 514, startPoint y: 572, endPoint x: 511, endPoint y: 430, distance: 142.0
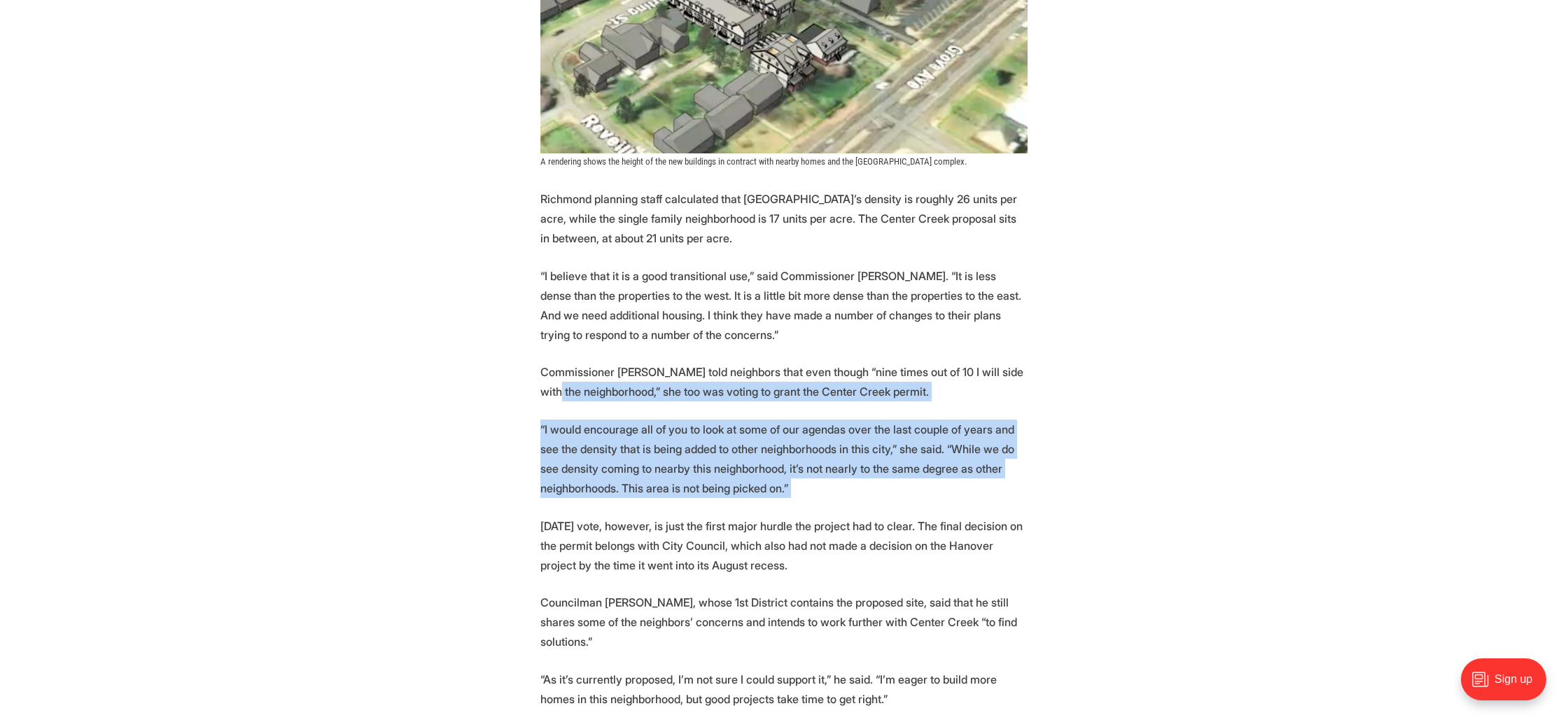
drag, startPoint x: 502, startPoint y: 392, endPoint x: 510, endPoint y: 524, distance: 132.2
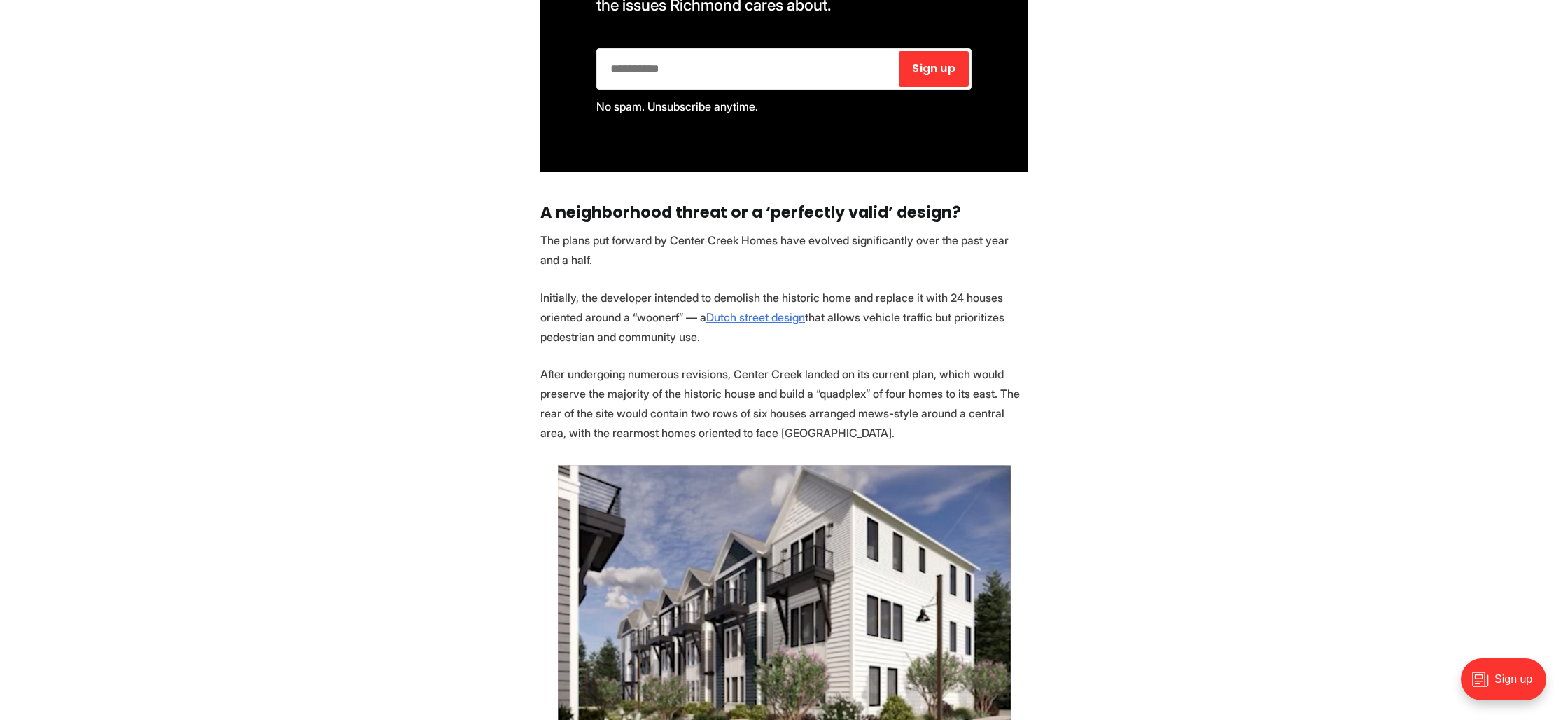
scroll to position [2457, 0]
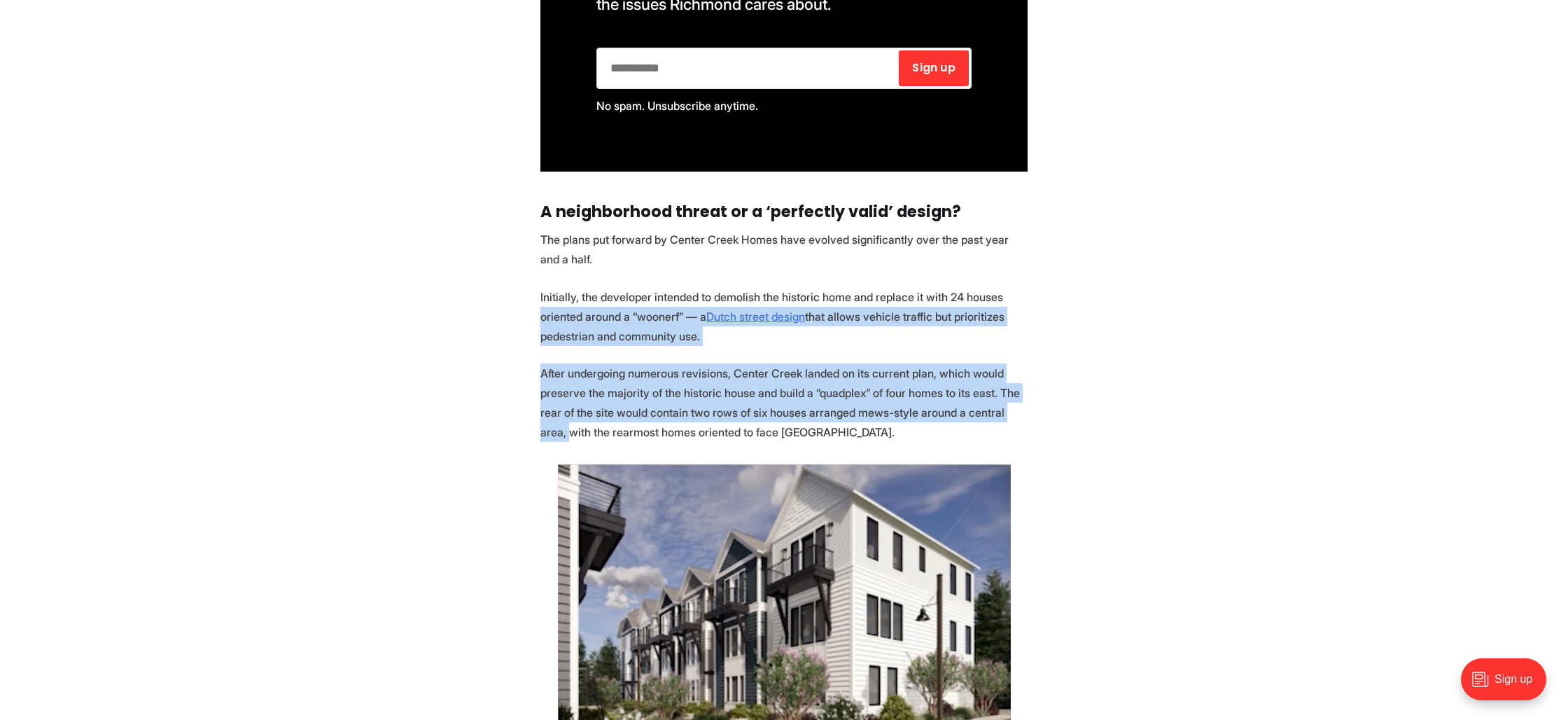
drag, startPoint x: 511, startPoint y: 405, endPoint x: 527, endPoint y: 294, distance: 112.1
click at [527, 294] on section "Another significant redevelopment of a large residential lot into more densely …" at bounding box center [784, 549] width 1568 height 4591
drag, startPoint x: 526, startPoint y: 291, endPoint x: 527, endPoint y: 416, distance: 125.0
click at [527, 416] on section "Another significant redevelopment of a large residential lot into more densely …" at bounding box center [784, 549] width 1568 height 4591
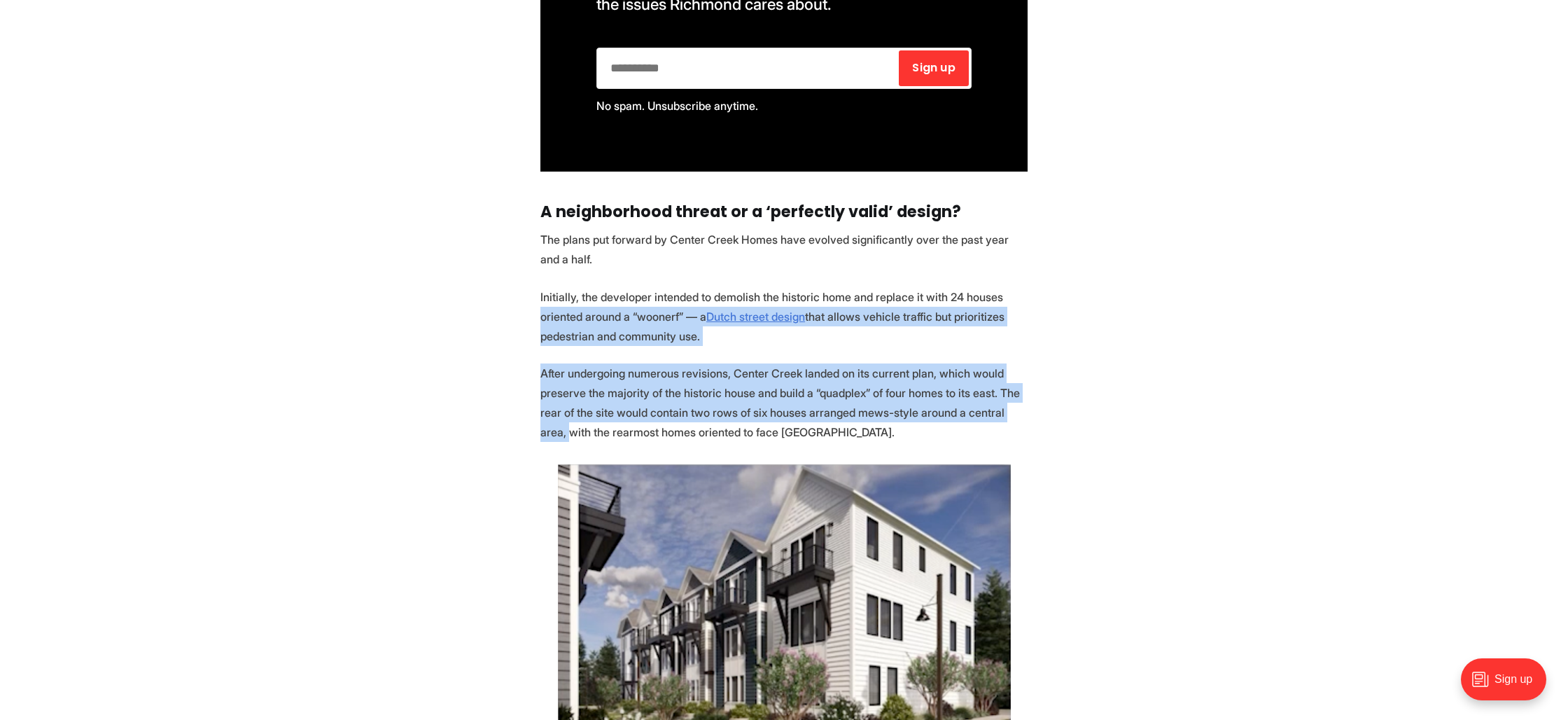
click at [527, 417] on section "Another significant redevelopment of a large residential lot into more densely …" at bounding box center [784, 549] width 1568 height 4591
drag, startPoint x: 536, startPoint y: 406, endPoint x: 520, endPoint y: 296, distance: 111.2
click at [520, 296] on section "Another significant redevelopment of a large residential lot into more densely …" at bounding box center [784, 549] width 1568 height 4591
drag, startPoint x: 520, startPoint y: 296, endPoint x: 515, endPoint y: 398, distance: 102.1
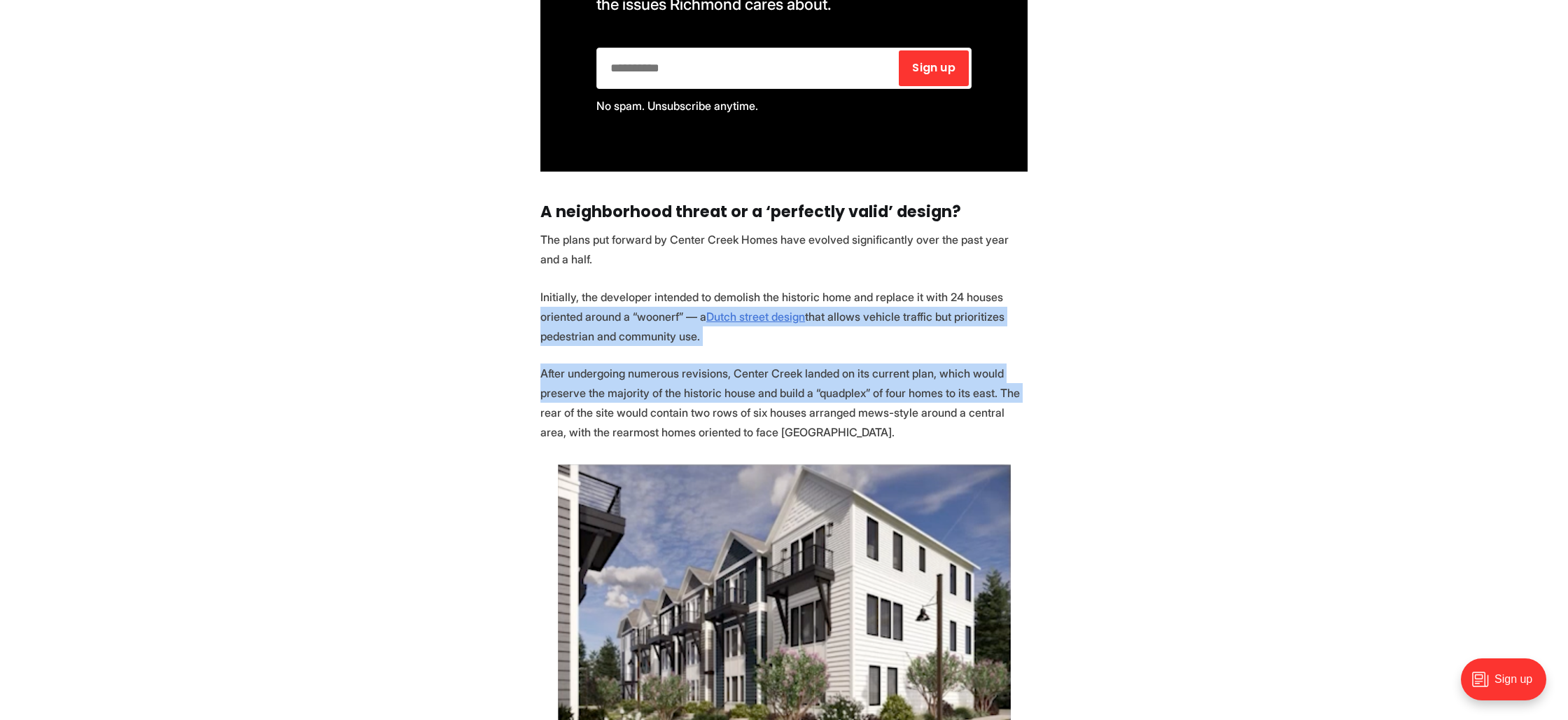
click at [515, 395] on section "Another significant redevelopment of a large residential lot into more densely …" at bounding box center [784, 549] width 1568 height 4591
click at [515, 398] on section "Another significant redevelopment of a large residential lot into more densely …" at bounding box center [784, 549] width 1568 height 4591
drag, startPoint x: 515, startPoint y: 398, endPoint x: 513, endPoint y: 305, distance: 93.0
click at [513, 306] on section "Another significant redevelopment of a large residential lot into more densely …" at bounding box center [784, 549] width 1568 height 4591
click at [513, 305] on section "Another significant redevelopment of a large residential lot into more densely …" at bounding box center [784, 549] width 1568 height 4591
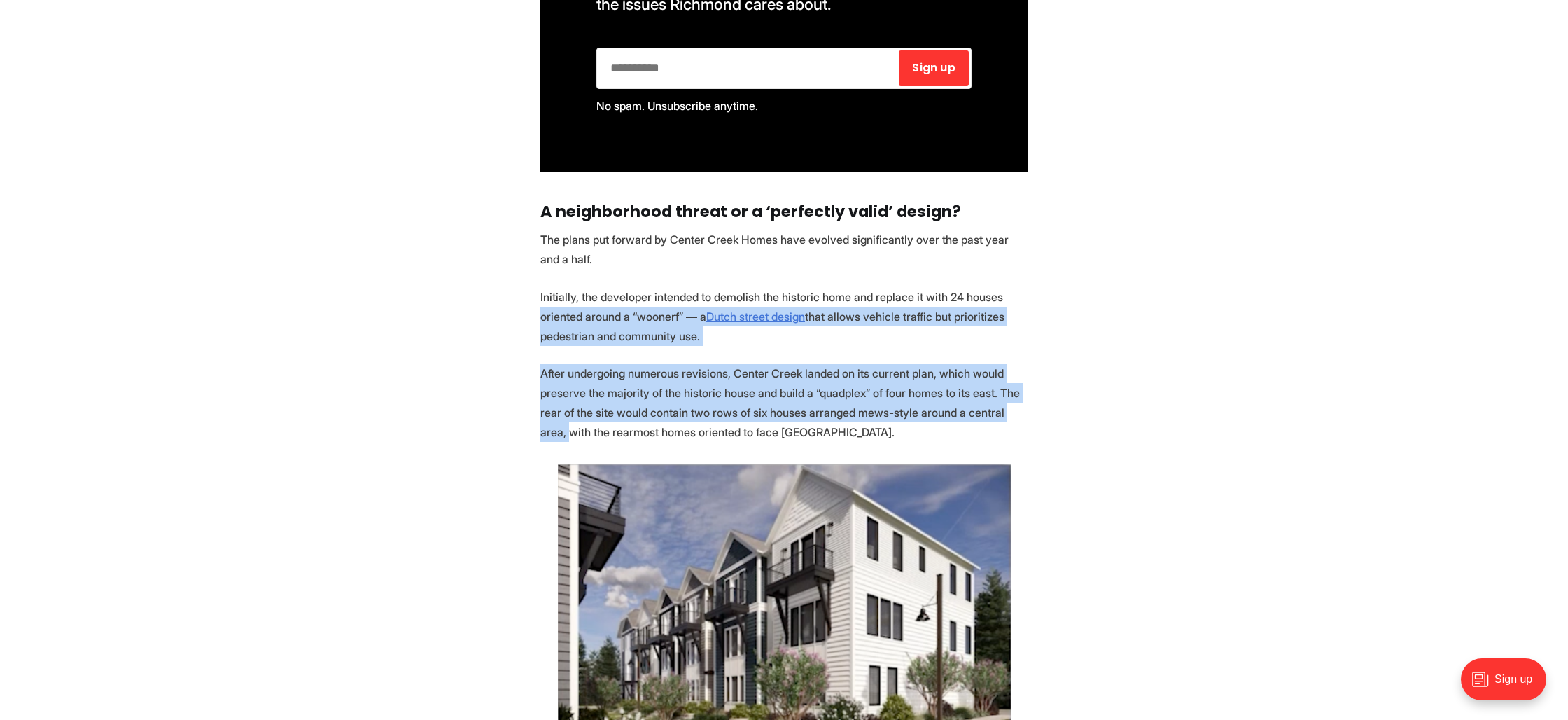
drag, startPoint x: 513, startPoint y: 305, endPoint x: 513, endPoint y: 414, distance: 109.0
click at [513, 414] on section "Another significant redevelopment of a large residential lot into more densely …" at bounding box center [784, 549] width 1568 height 4591
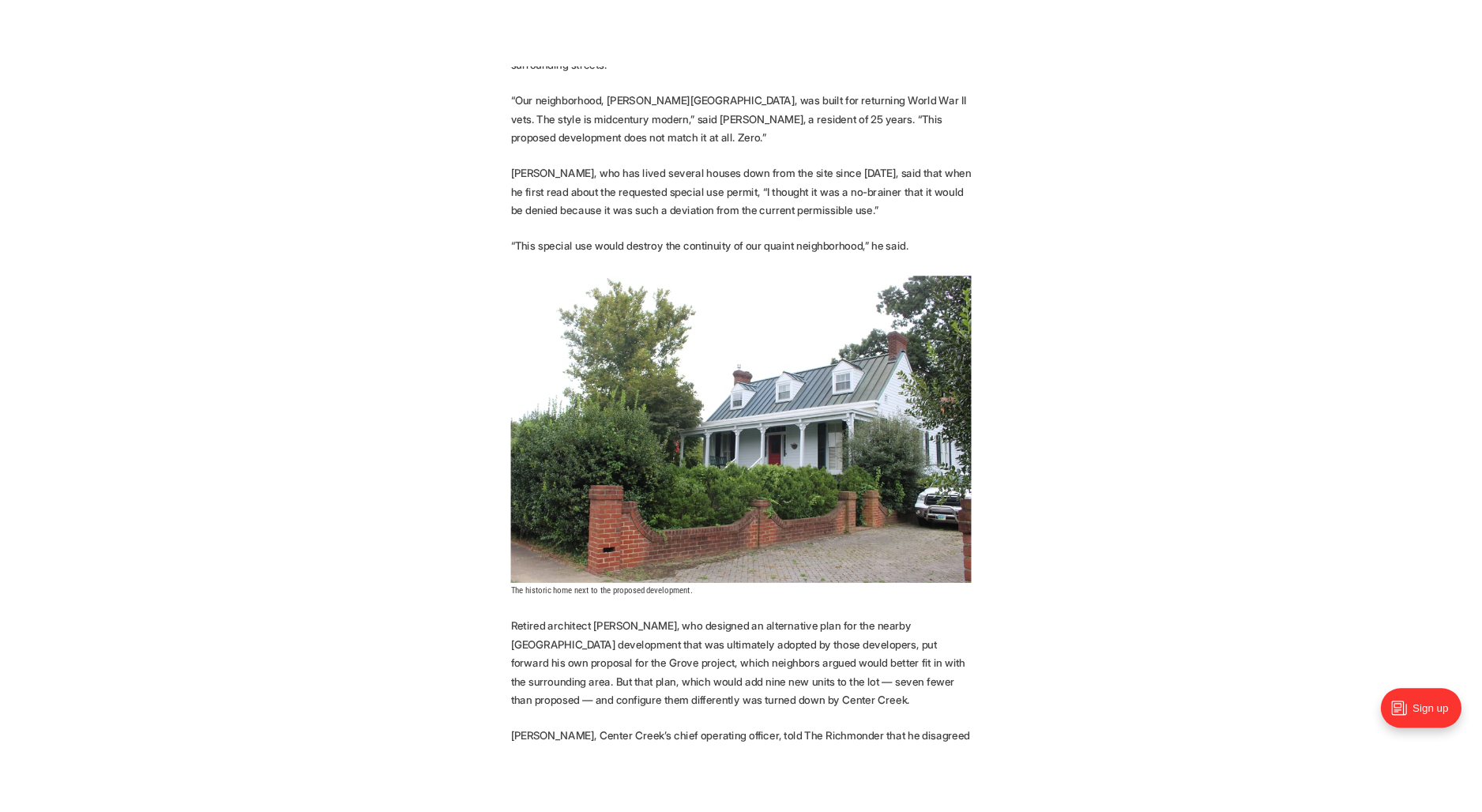
scroll to position [3704, 0]
